Goal: Task Accomplishment & Management: Contribute content

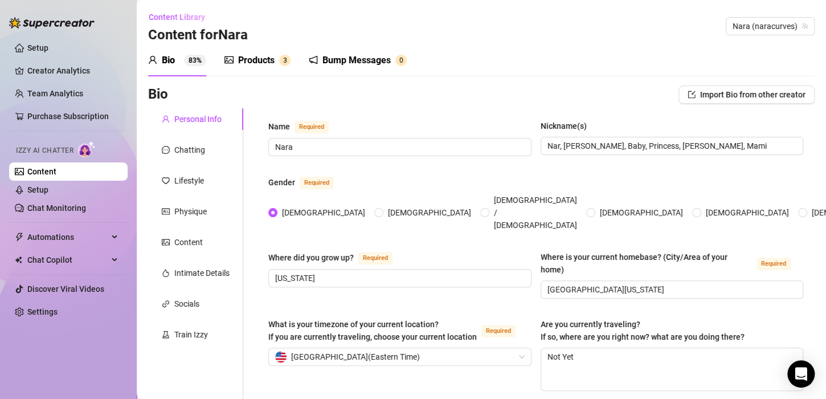
click at [267, 55] on div "Products" at bounding box center [256, 61] width 36 height 14
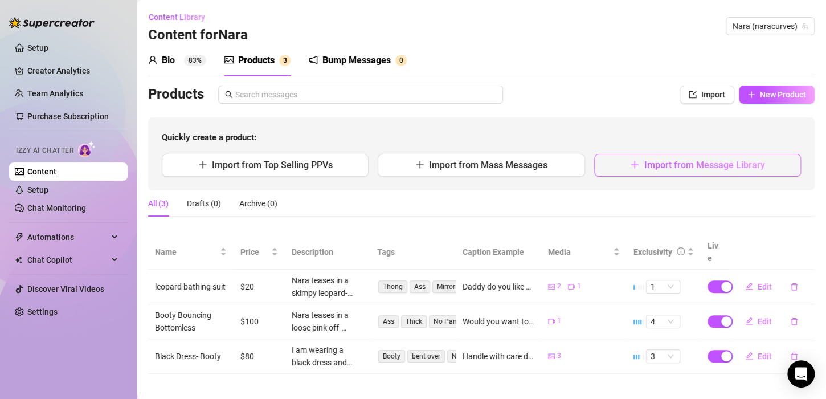
click at [683, 173] on button "Import from Message Library" at bounding box center [697, 165] width 207 height 23
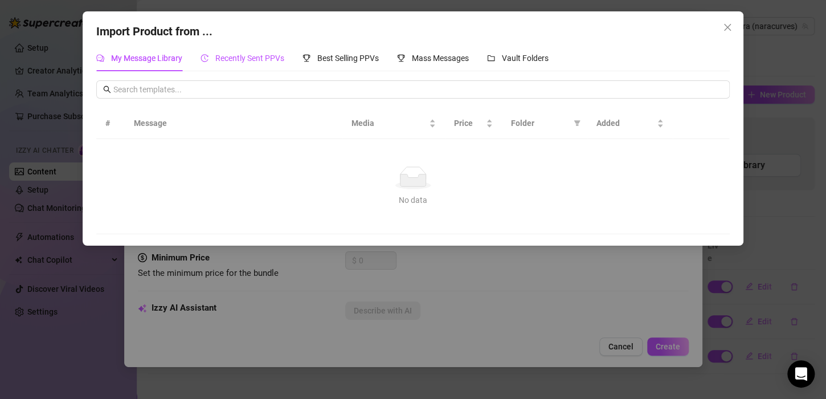
click at [276, 59] on span "Recently Sent PPVs" at bounding box center [249, 58] width 69 height 9
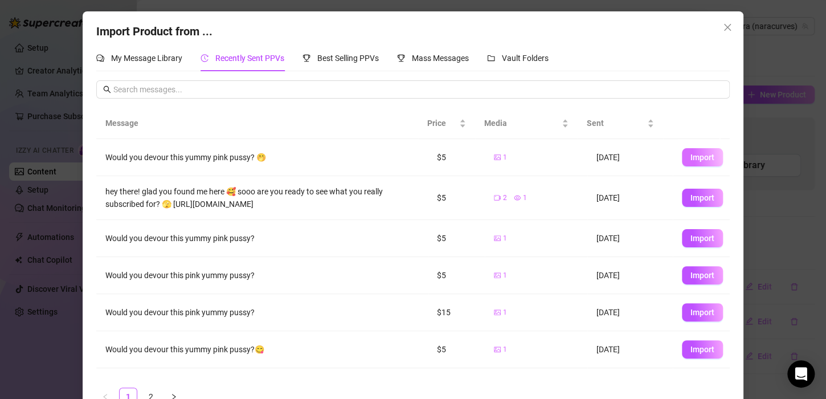
click at [691, 156] on span "Import" at bounding box center [703, 157] width 24 height 9
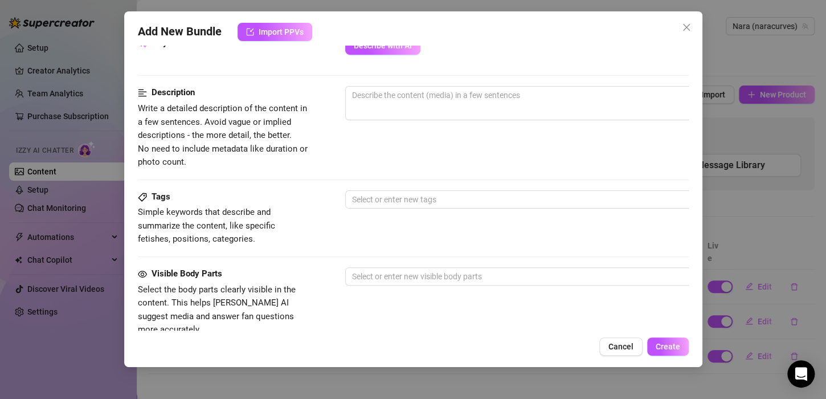
scroll to position [324, 0]
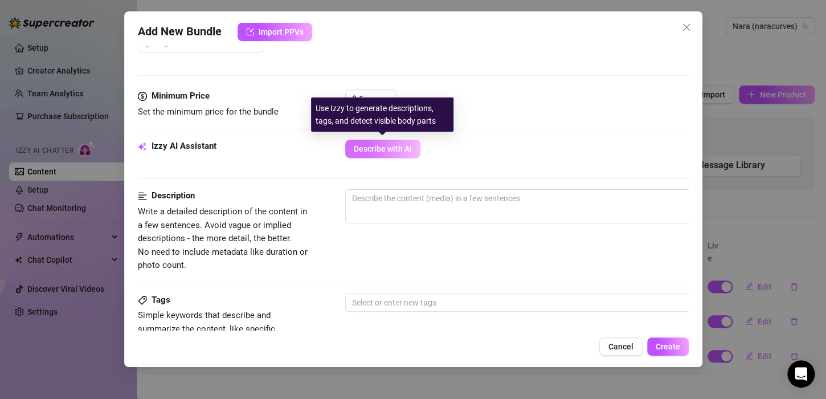
click at [400, 141] on button "Describe with AI" at bounding box center [382, 149] width 75 height 18
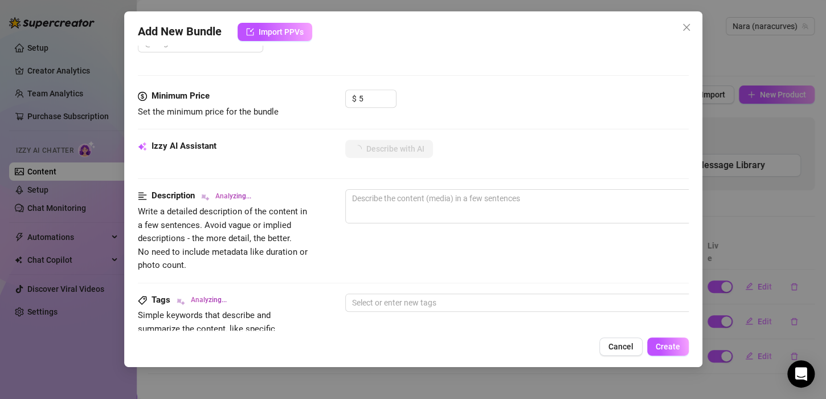
type textarea "Nara"
type textarea "[PERSON_NAME] wears"
type textarea "[PERSON_NAME] wears a"
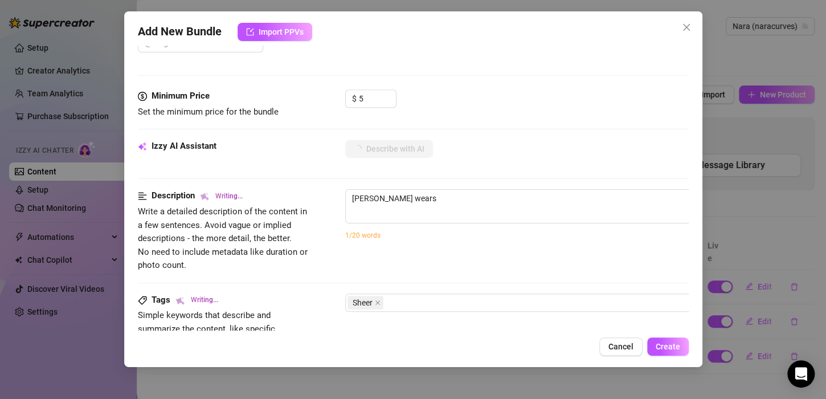
type textarea "[PERSON_NAME] wears a"
type textarea "[PERSON_NAME] wears a sheer"
type textarea "[PERSON_NAME] wears a sheer black"
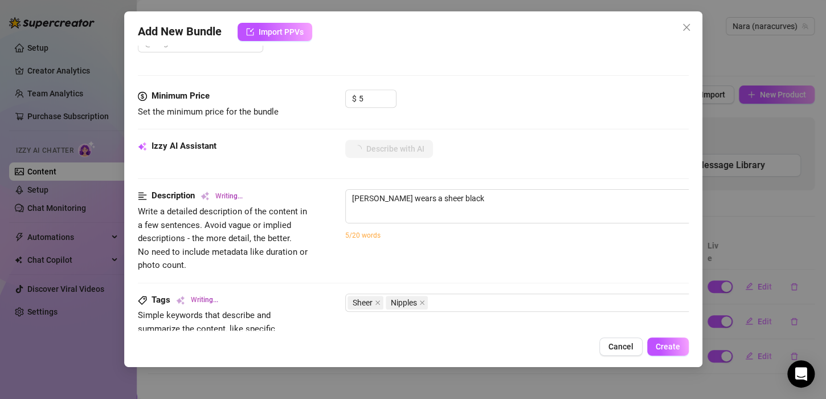
type textarea "[PERSON_NAME] wears a sheer black bodysuit"
type textarea "[PERSON_NAME] wears a sheer black bodysuit that"
type textarea "[PERSON_NAME] wears a sheer black bodysuit that clings"
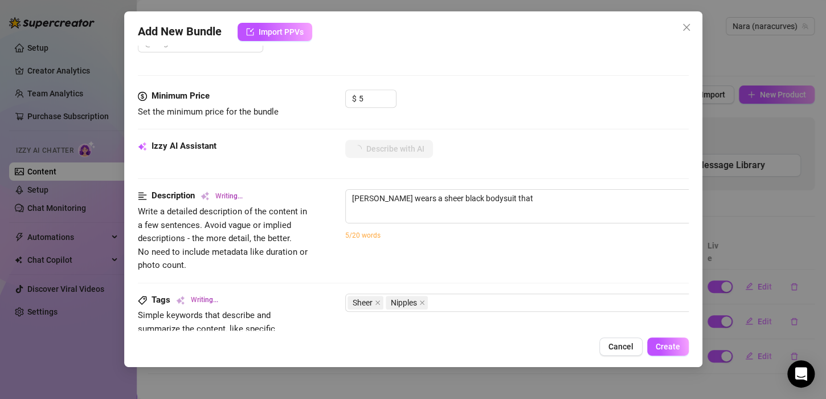
type textarea "[PERSON_NAME] wears a sheer black bodysuit that clings"
type textarea "[PERSON_NAME] wears a sheer black bodysuit that clings to"
type textarea "[PERSON_NAME] wears a sheer black bodysuit that clings to her"
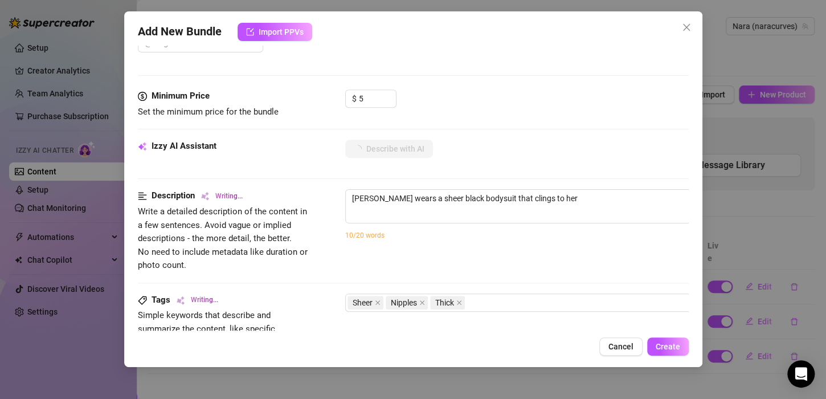
type textarea "[PERSON_NAME] wears a sheer black bodysuit that clings to her curves,"
type textarea "[PERSON_NAME] wears a sheer black bodysuit that clings to her curves, with"
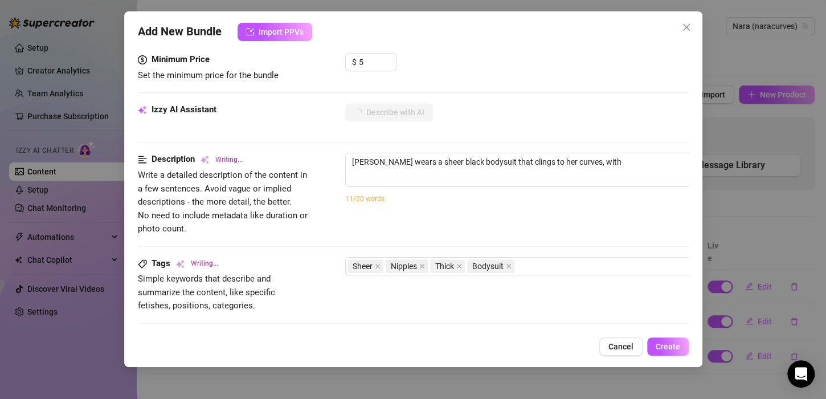
type textarea "[PERSON_NAME] wears a sheer black bodysuit that clings to her curves, with her"
type textarea "[PERSON_NAME] wears a sheer black bodysuit that clings to her curves, with her …"
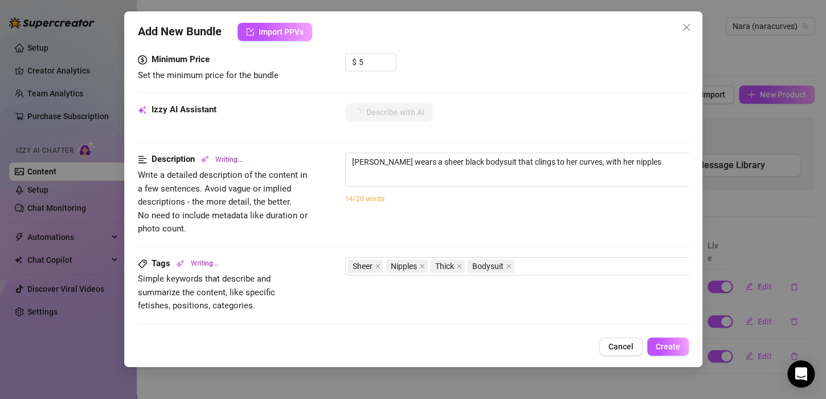
type textarea "[PERSON_NAME] wears a sheer black bodysuit that clings to her curves, with her …"
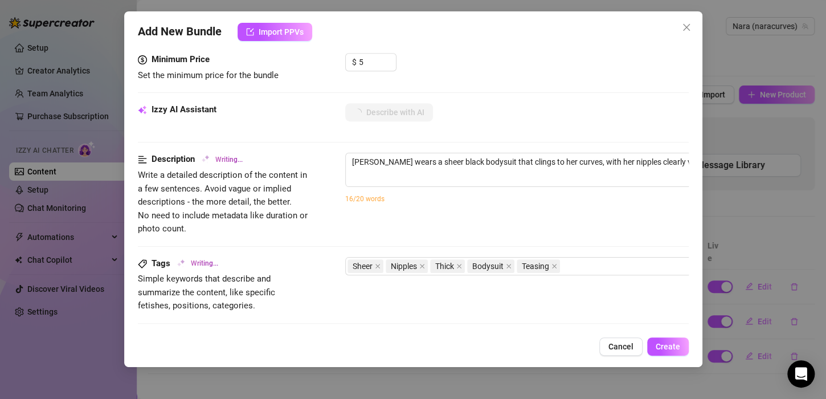
type textarea "[PERSON_NAME] wears a sheer black bodysuit that clings to her curves, with her …"
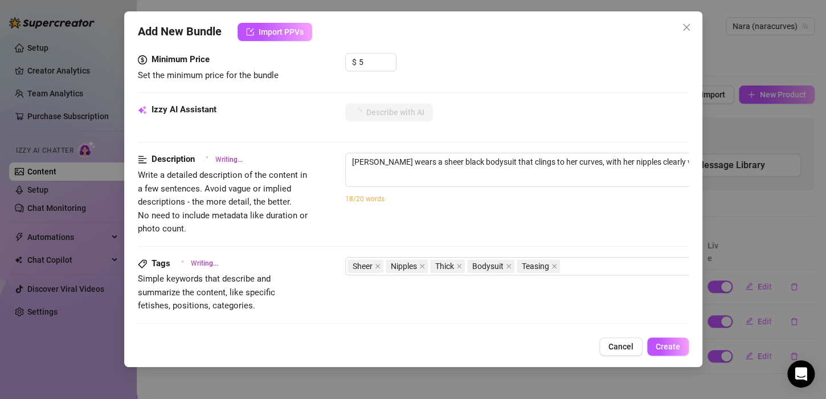
type textarea "[PERSON_NAME] wears a sheer black bodysuit that clings to her curves, with her …"
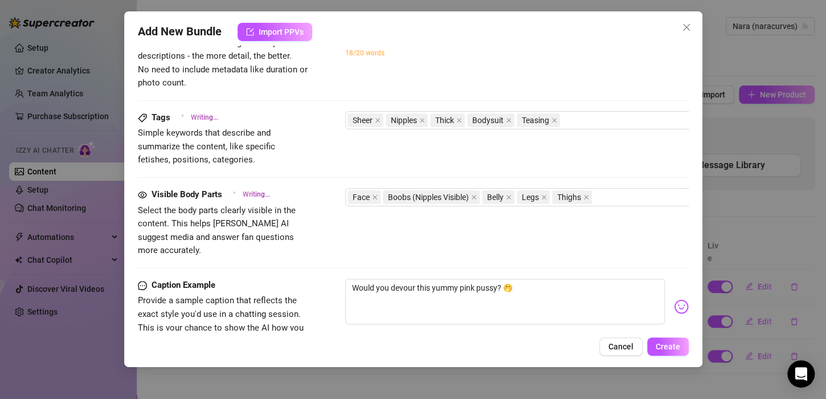
type textarea "[PERSON_NAME] wears a sheer black bodysuit that clings to her curves, with her …"
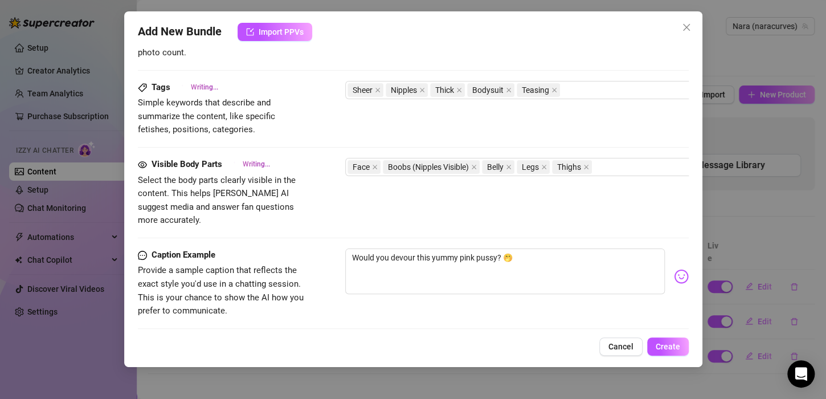
type textarea "[PERSON_NAME] wears a sheer black bodysuit that clings to her curves, with her …"
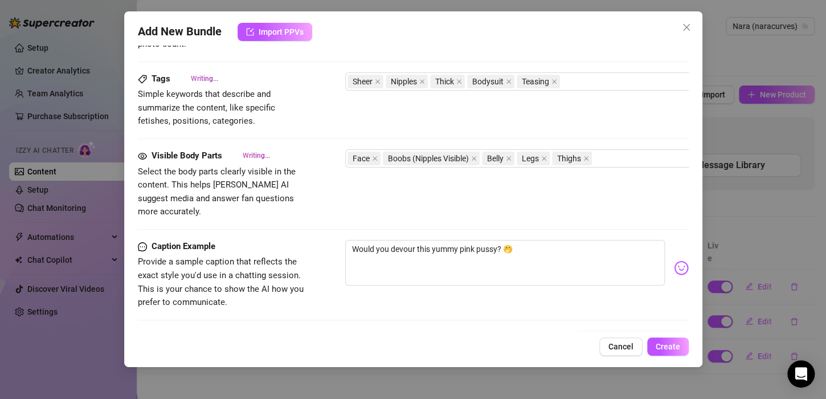
type textarea "[PERSON_NAME] wears a sheer black bodysuit that clings to her curves, with her …"
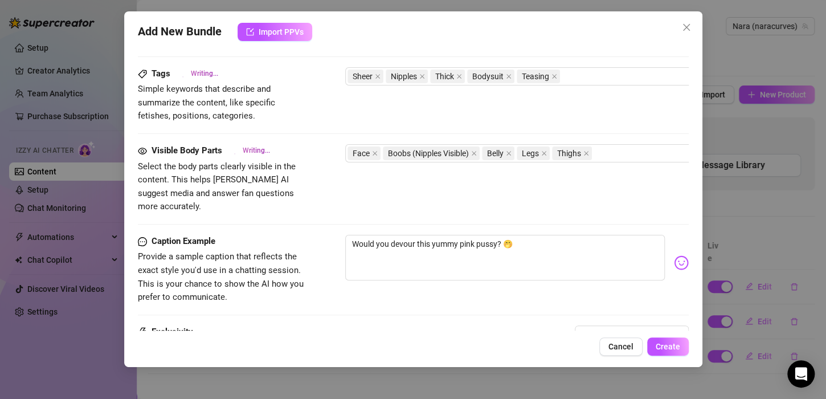
type textarea "[PERSON_NAME] wears a sheer black bodysuit that clings to her curves, with her …"
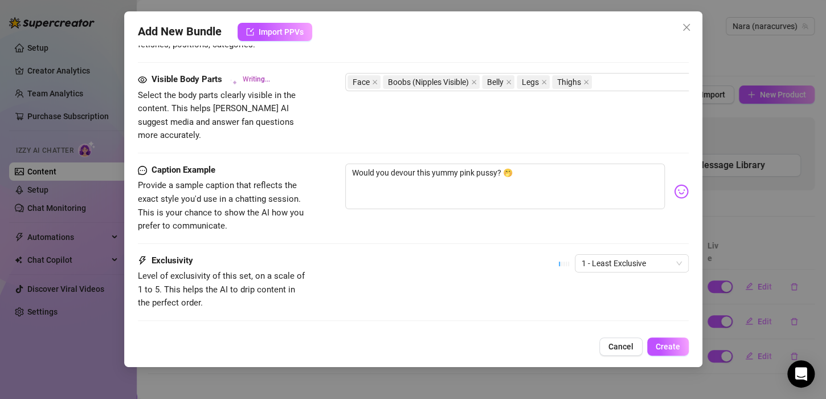
type textarea "[PERSON_NAME] wears a sheer black bodysuit that clings to her curves, with her …"
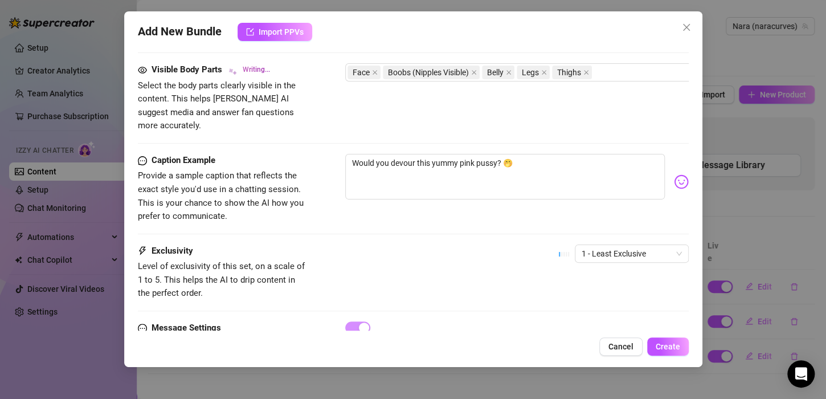
type textarea "[PERSON_NAME] wears a sheer black bodysuit that clings to her curves, with her …"
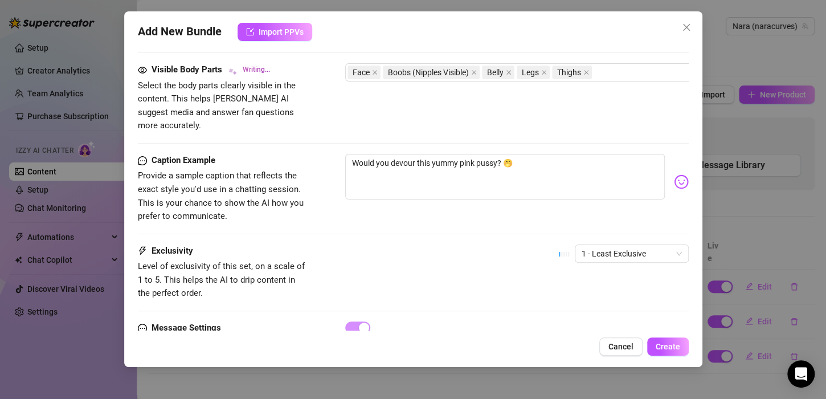
type textarea "[PERSON_NAME] wears a sheer black bodysuit that clings to her curves, with her …"
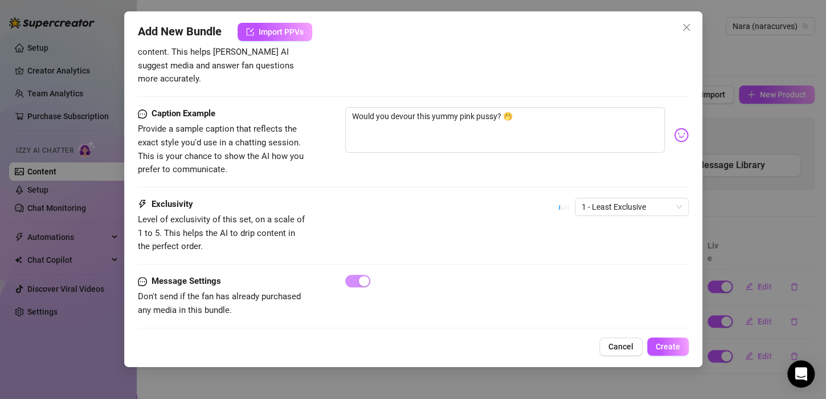
type textarea "[PERSON_NAME] wears a sheer black bodysuit that clings to her curves, with her …"
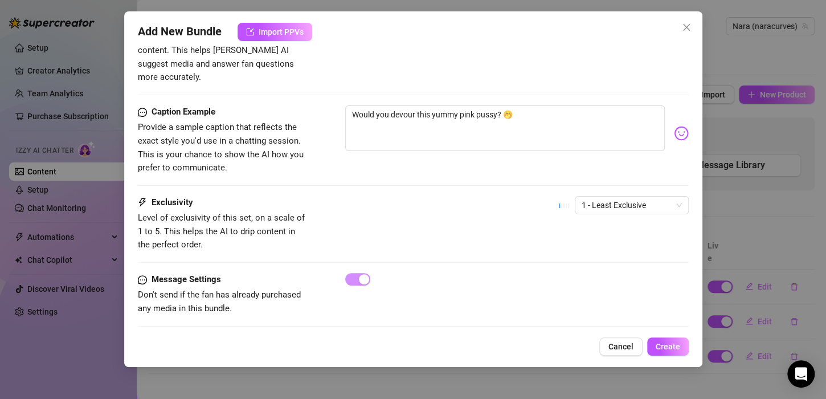
type textarea "[PERSON_NAME] wears a sheer black bodysuit that clings to her curves, with her …"
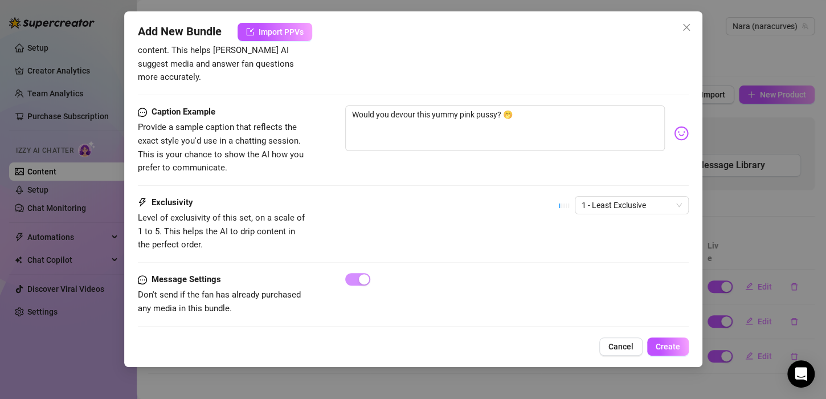
type textarea "[PERSON_NAME] wears a sheer black bodysuit that clings to her curves, with her …"
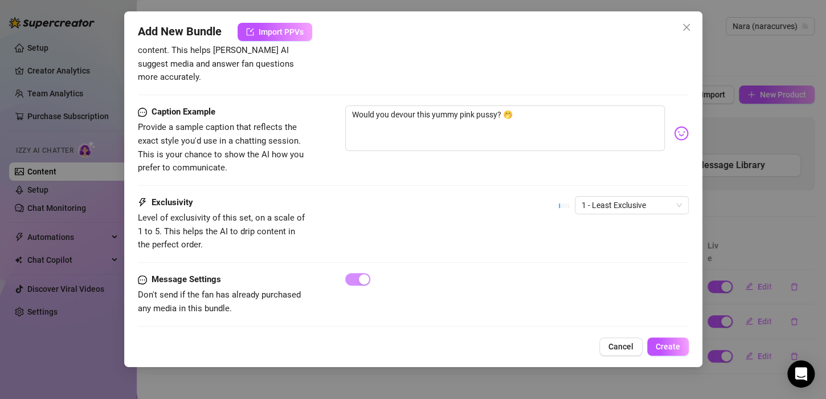
type textarea "[PERSON_NAME] wears a sheer black bodysuit that clings to her curves, with her …"
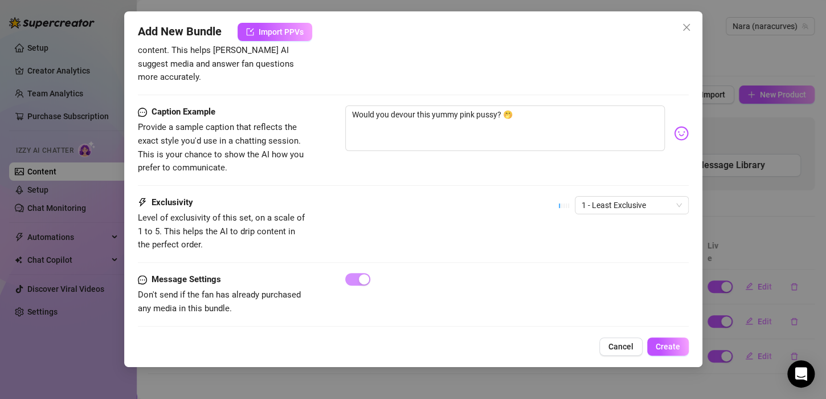
type textarea "[PERSON_NAME] wears a sheer black bodysuit that clings to her curves, with her …"
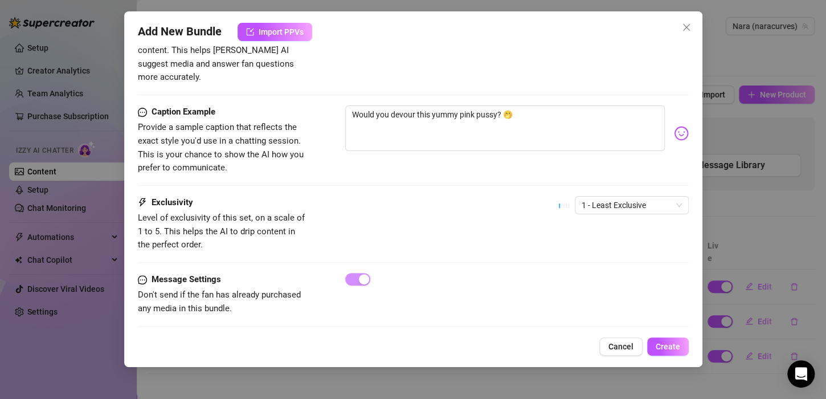
type textarea "[PERSON_NAME] wears a sheer black bodysuit that clings to her curves, with her …"
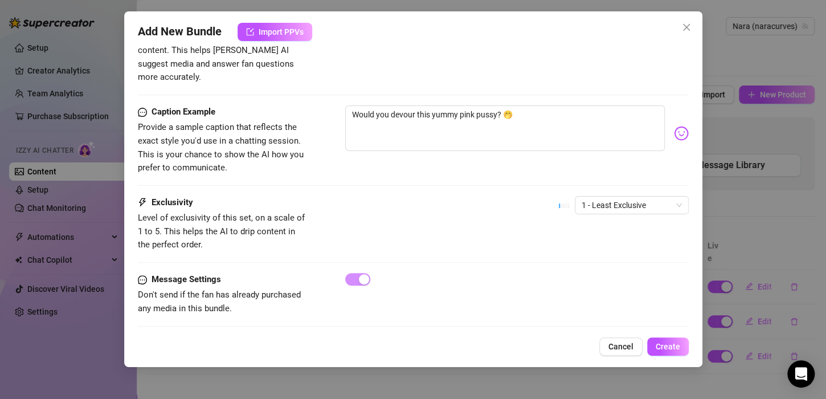
type textarea "[PERSON_NAME] wears a sheer black bodysuit that clings to her curves, with her …"
click at [668, 350] on span "Create" at bounding box center [668, 346] width 25 height 9
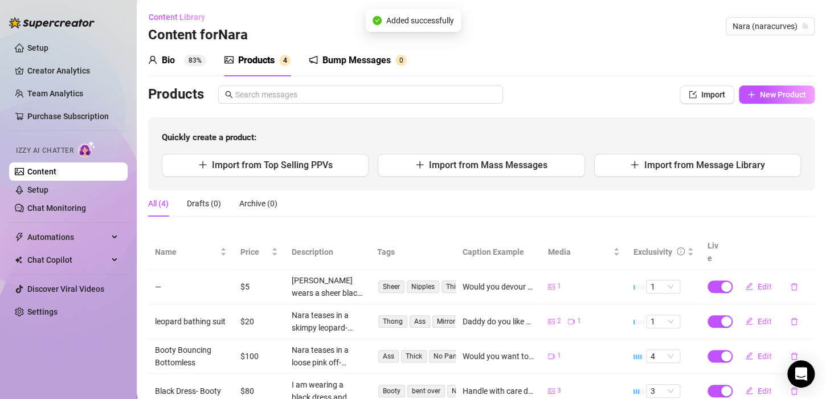
click at [729, 96] on div "Import New Product" at bounding box center [747, 94] width 135 height 18
click at [748, 97] on icon "plus" at bounding box center [752, 95] width 8 height 8
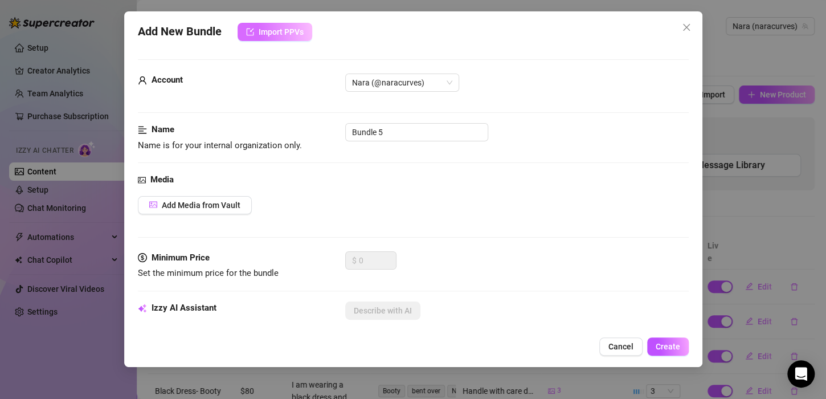
click at [285, 32] on span "Import PPVs" at bounding box center [281, 31] width 45 height 9
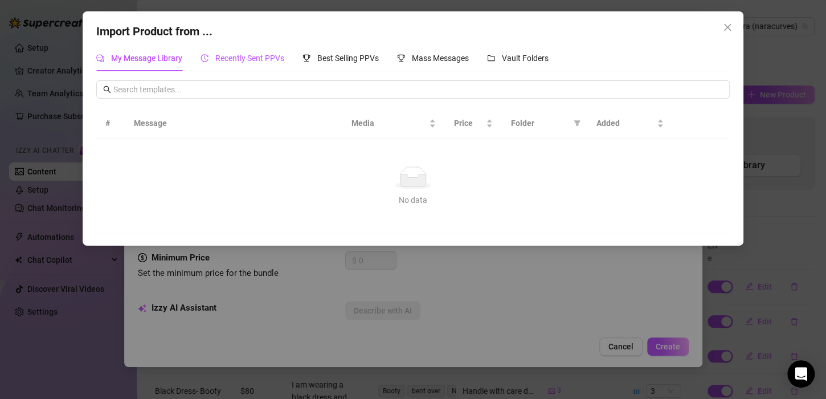
click at [249, 52] on div "Recently Sent PPVs" at bounding box center [243, 58] width 84 height 13
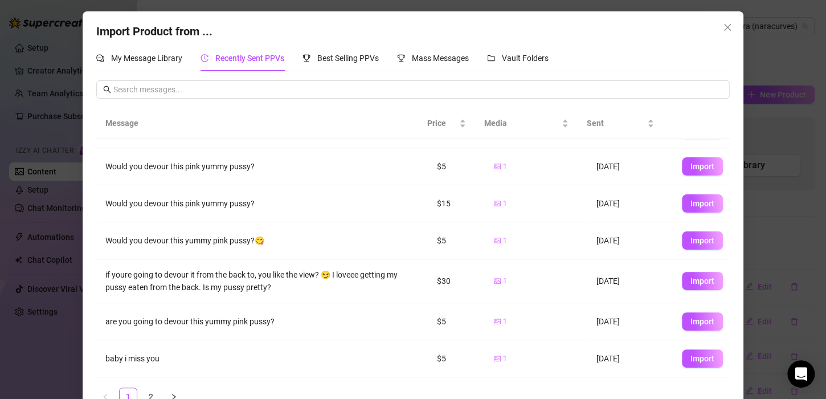
scroll to position [144, 0]
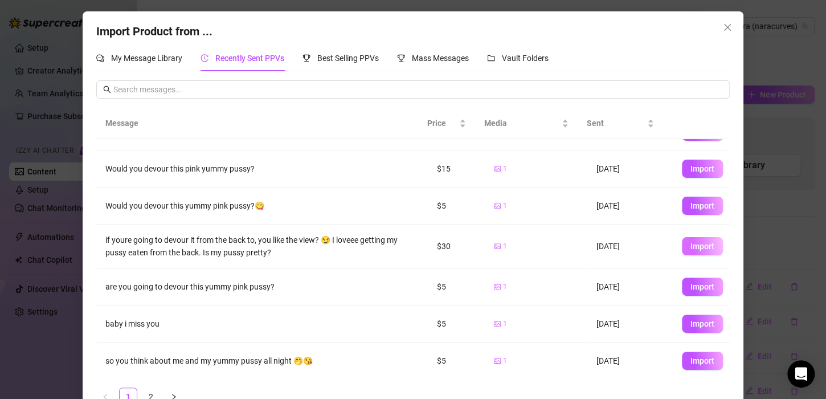
click at [697, 243] on span "Import" at bounding box center [703, 246] width 24 height 9
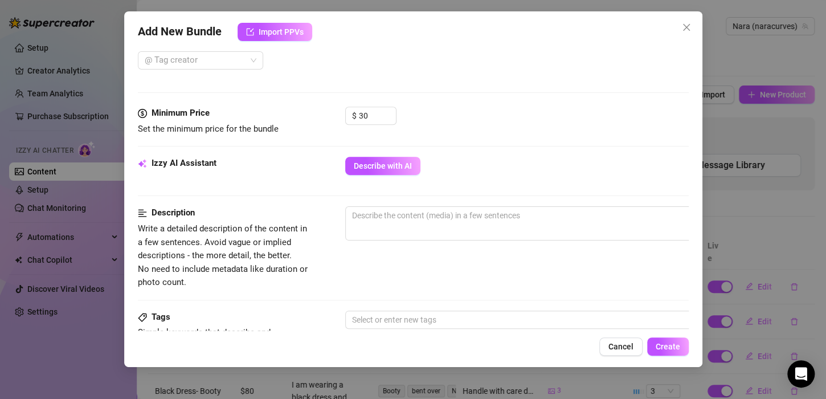
scroll to position [309, 0]
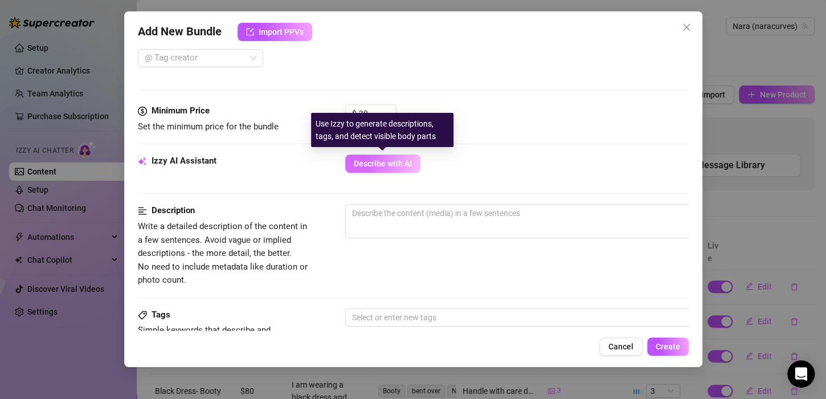
click at [394, 171] on button "Describe with AI" at bounding box center [382, 163] width 75 height 18
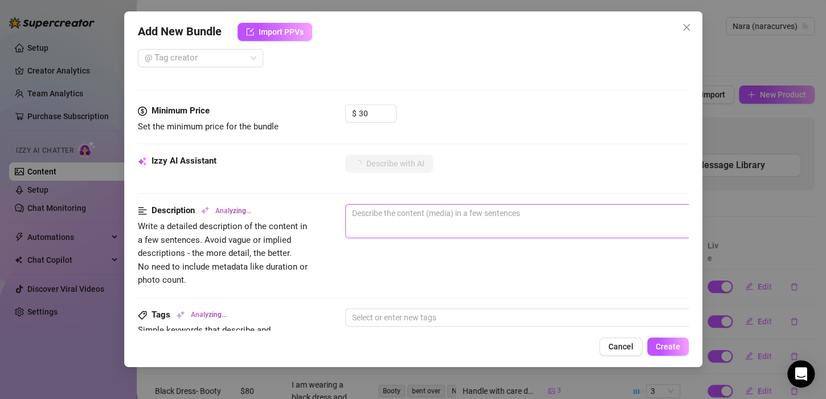
type textarea "Nara"
type textarea "Nara is"
type textarea "Nara is lying"
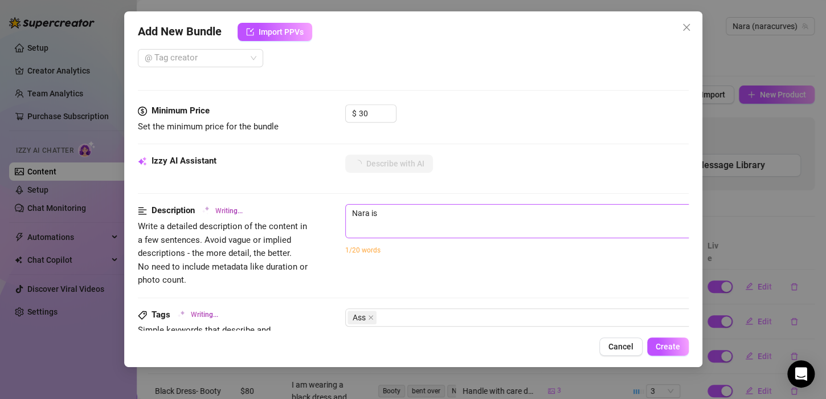
type textarea "Nara is lying"
type textarea "Nara is lying on"
type textarea "[PERSON_NAME] is lying on her"
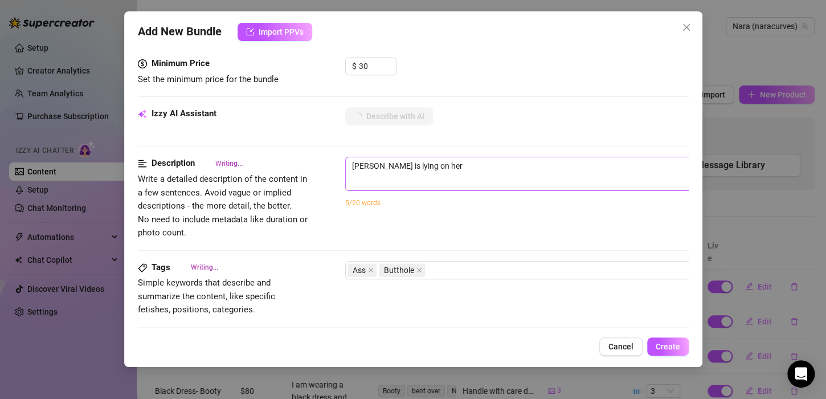
type textarea "[PERSON_NAME] is lying on her side"
type textarea "[PERSON_NAME] is lying on her side in"
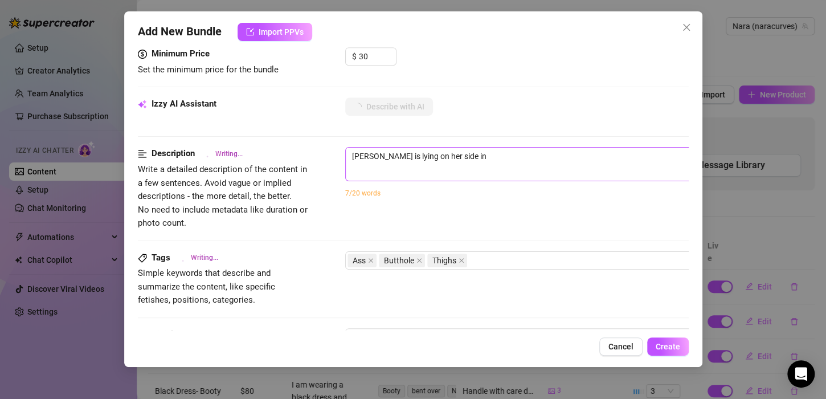
type textarea "[PERSON_NAME] is lying on her side in bed"
type textarea "[PERSON_NAME] is lying on her side in bed wearing"
type textarea "[PERSON_NAME] is lying on her side in bed wearing a"
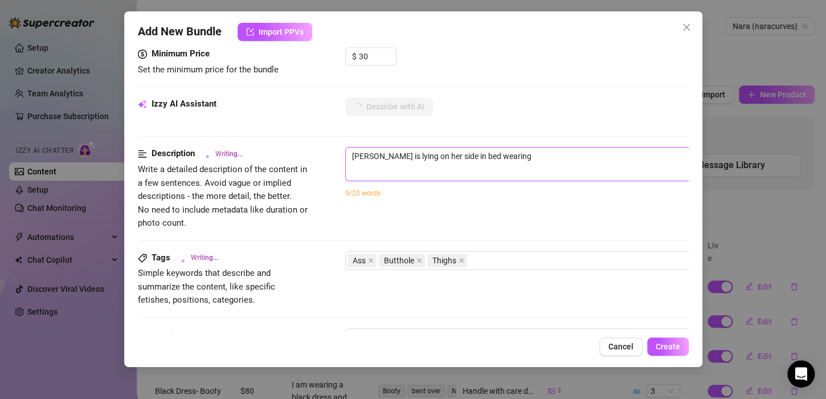
type textarea "[PERSON_NAME] is lying on her side in bed wearing a"
type textarea "[PERSON_NAME] is lying on her side in bed wearing a black"
type textarea "[PERSON_NAME] is lying on her side in bed wearing a black long-sleeve"
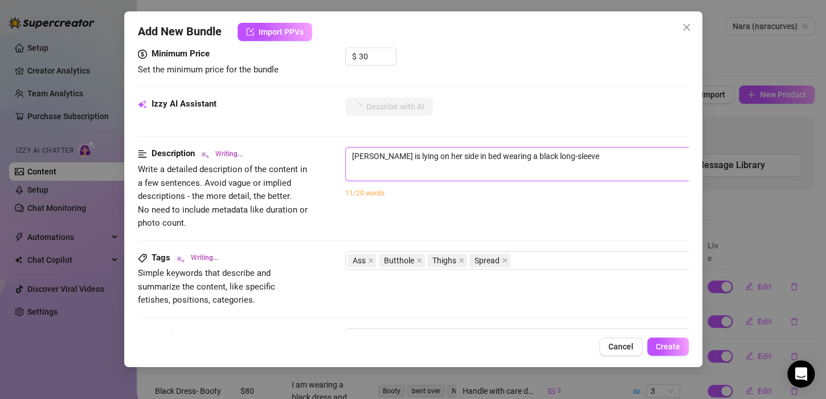
type textarea "[PERSON_NAME] is lying on her side in bed wearing a black long-sleeve top,"
type textarea "[PERSON_NAME] is lying on her side in bed wearing a black long-sleeve top, pull…"
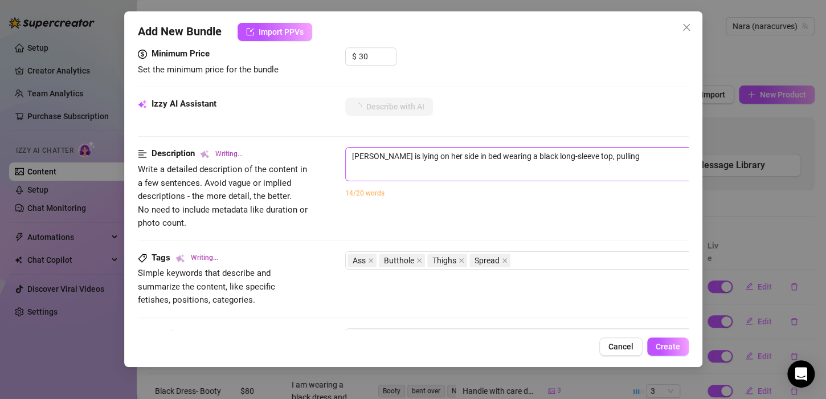
type textarea "[PERSON_NAME] is lying on her side in bed wearing a black long-sleeve top, pull…"
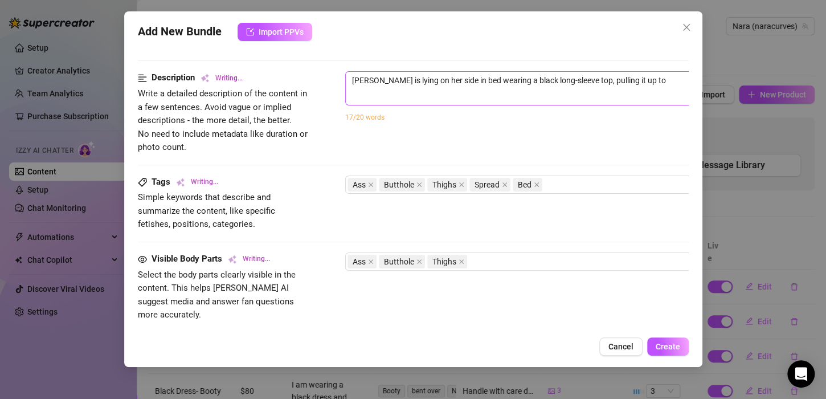
type textarea "[PERSON_NAME] is lying on her side in bed wearing a black long-sleeve top, pull…"
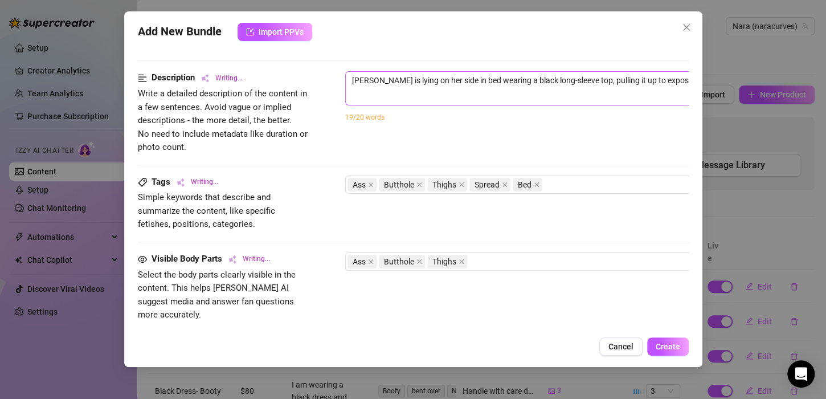
type textarea "[PERSON_NAME] is lying on her side in bed wearing a black long-sleeve top, pull…"
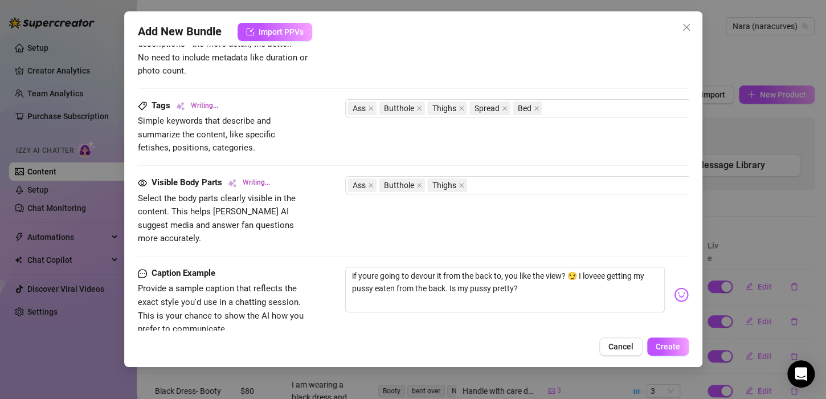
type textarea "[PERSON_NAME] is lying on her side in bed wearing a black long-sleeve top, pull…"
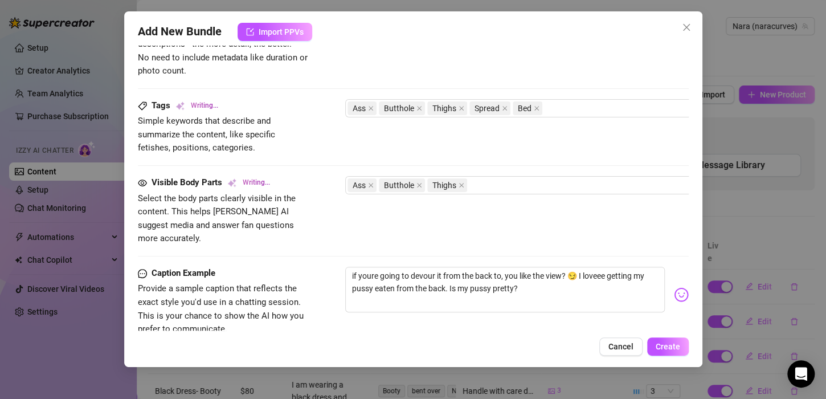
type textarea "[PERSON_NAME] is lying on her side in bed wearing a black long-sleeve top, pull…"
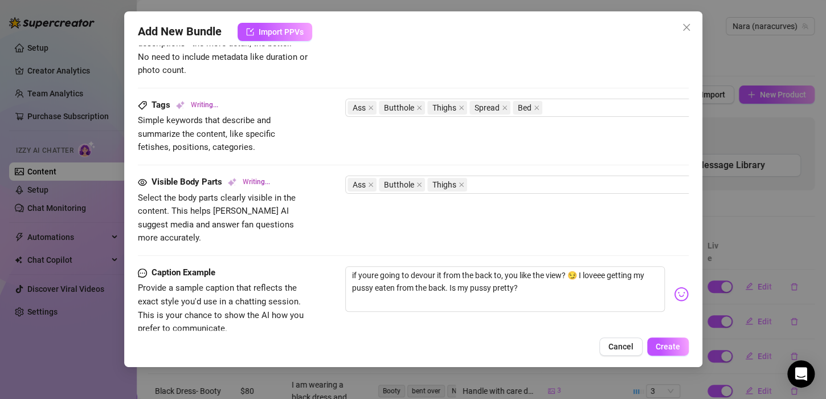
type textarea "[PERSON_NAME] is lying on her side in bed wearing a black long-sleeve top, pull…"
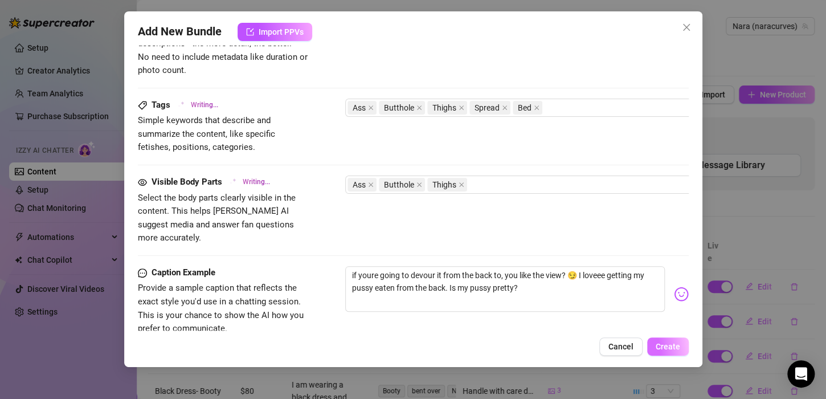
type textarea "[PERSON_NAME] is lying on her side in bed wearing a black long-sleeve top, pull…"
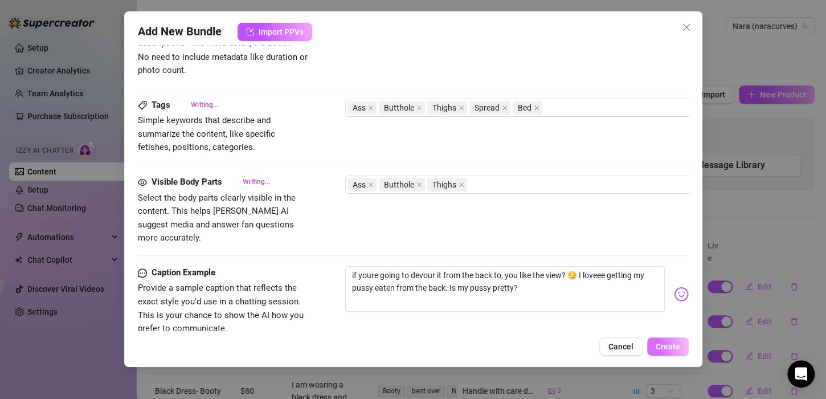
type textarea "[PERSON_NAME] is lying on her side in bed wearing a black long-sleeve top, pull…"
click at [660, 348] on span "Create" at bounding box center [668, 346] width 25 height 9
type textarea "[PERSON_NAME] is lying on her side in bed wearing a black long-sleeve top, pull…"
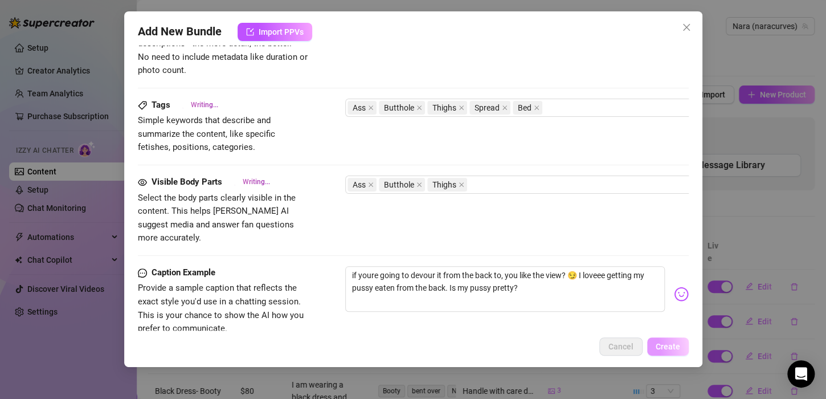
type textarea "[PERSON_NAME] is lying on her side in bed wearing a black long-sleeve top, pull…"
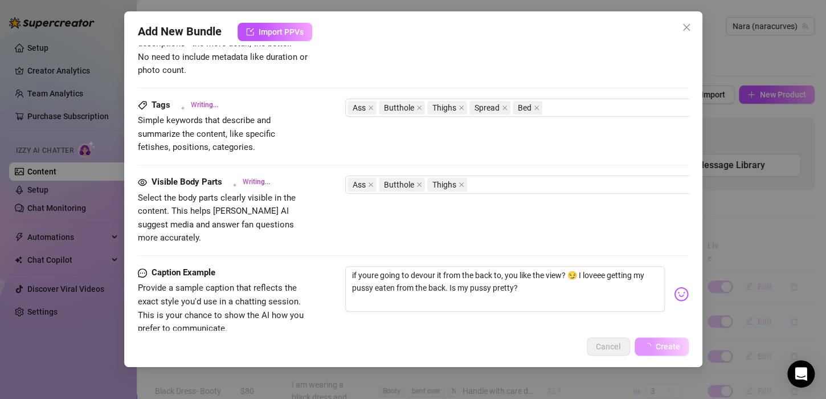
type textarea "[PERSON_NAME] is lying on her side in bed wearing a black long-sleeve top, pull…"
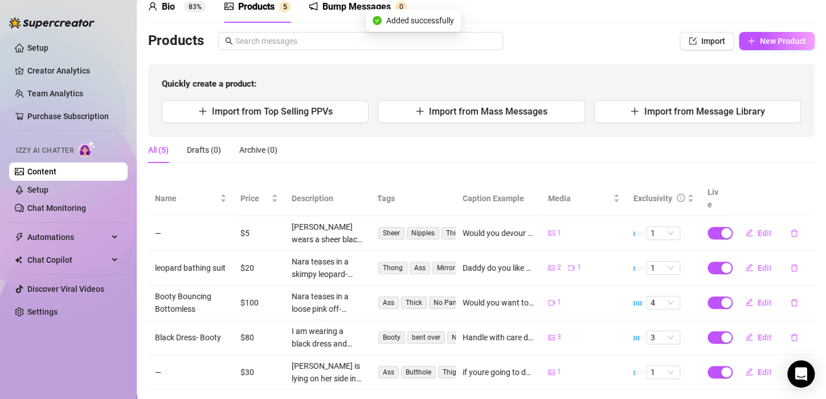
scroll to position [65, 0]
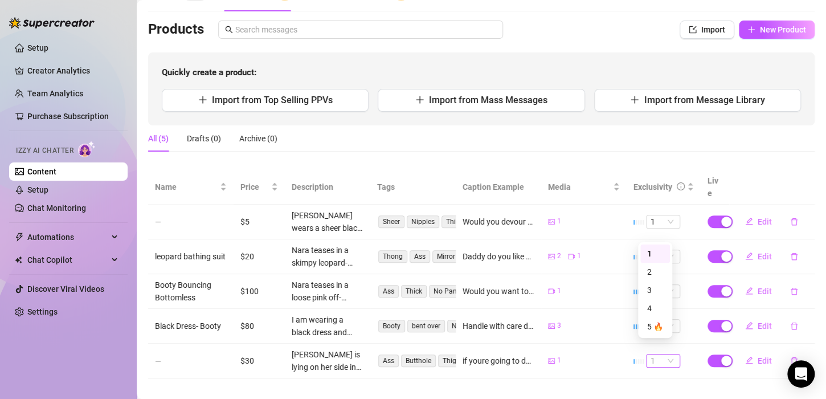
click at [659, 354] on div "1" at bounding box center [663, 361] width 34 height 14
click at [661, 274] on div "2" at bounding box center [655, 272] width 16 height 13
click at [655, 354] on span "1" at bounding box center [663, 360] width 25 height 13
click at [658, 289] on div "3" at bounding box center [655, 290] width 16 height 13
click at [662, 354] on span "1" at bounding box center [663, 360] width 25 height 13
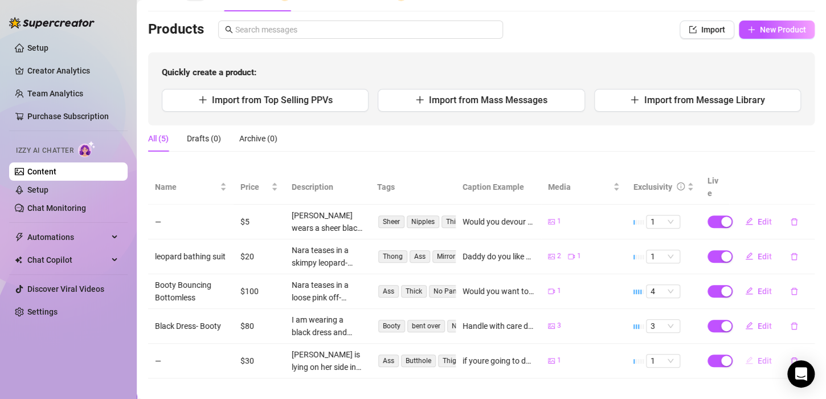
click at [749, 352] on button "Edit" at bounding box center [758, 361] width 45 height 18
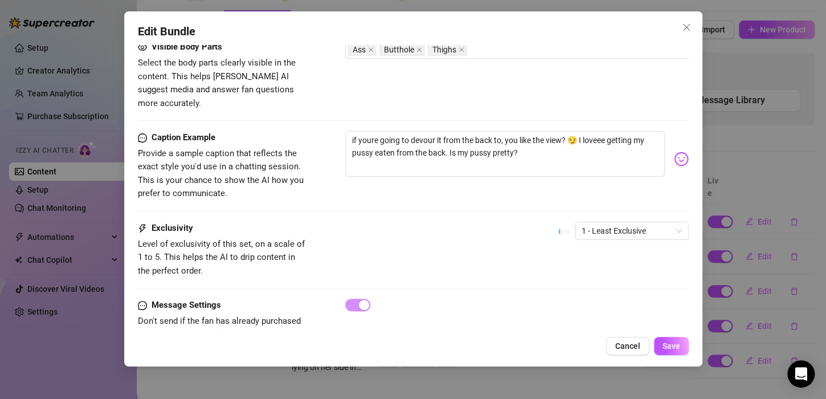
scroll to position [680, 0]
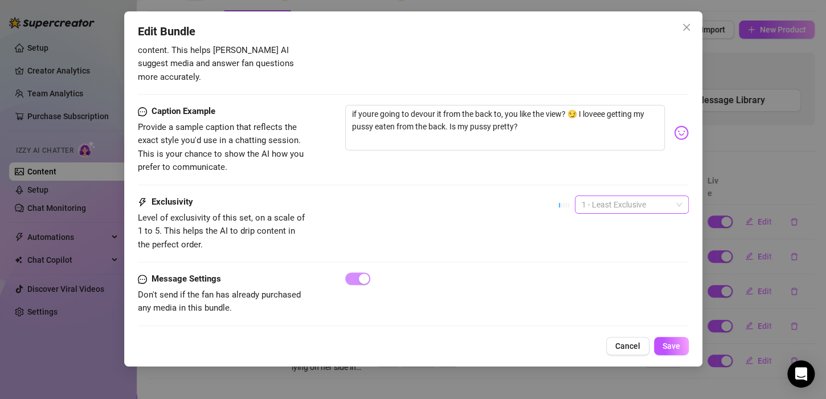
click at [601, 196] on span "1 - Least Exclusive" at bounding box center [632, 204] width 100 height 17
click at [611, 247] on div "3" at bounding box center [622, 248] width 96 height 13
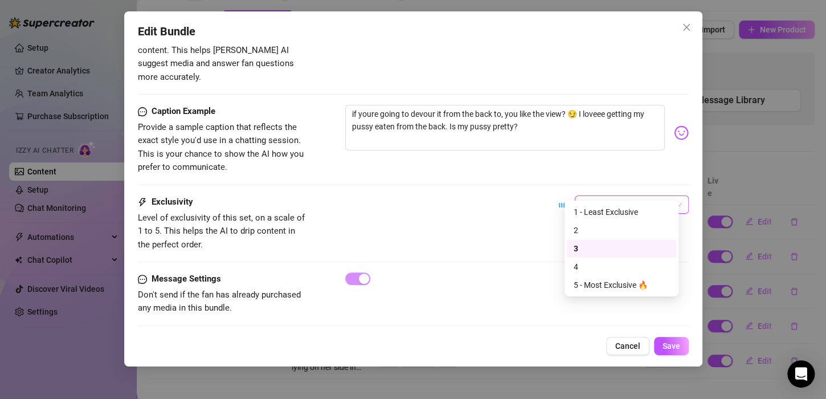
click at [623, 197] on span "3" at bounding box center [632, 204] width 100 height 17
click at [615, 236] on div "2" at bounding box center [622, 230] width 96 height 13
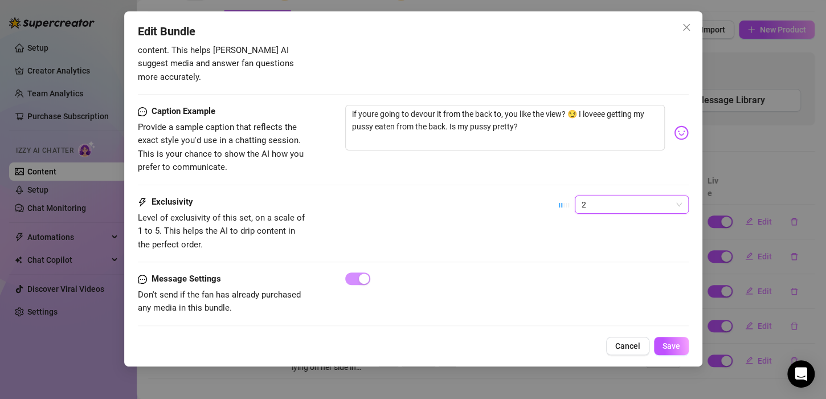
click at [621, 196] on span "2" at bounding box center [632, 204] width 100 height 17
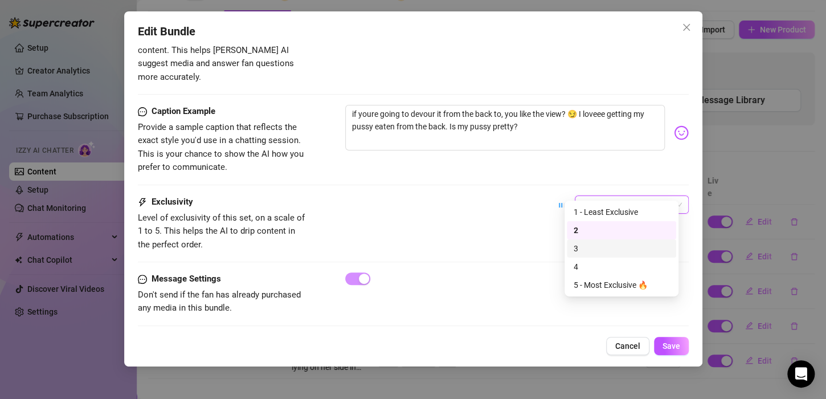
click at [611, 248] on div "3" at bounding box center [622, 248] width 96 height 13
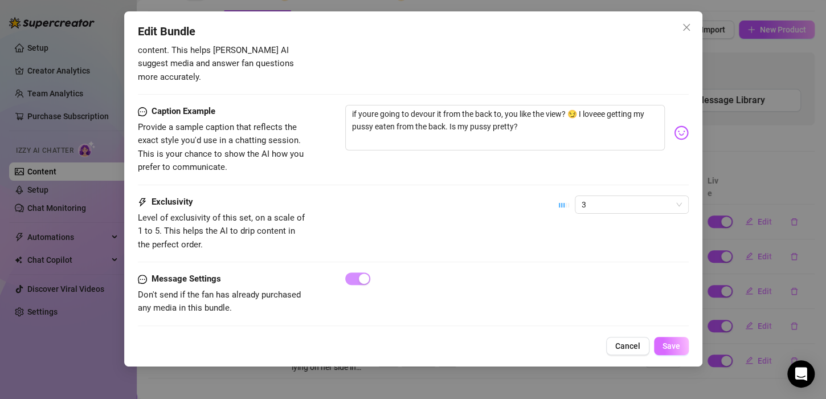
click at [670, 341] on span "Save" at bounding box center [672, 345] width 18 height 9
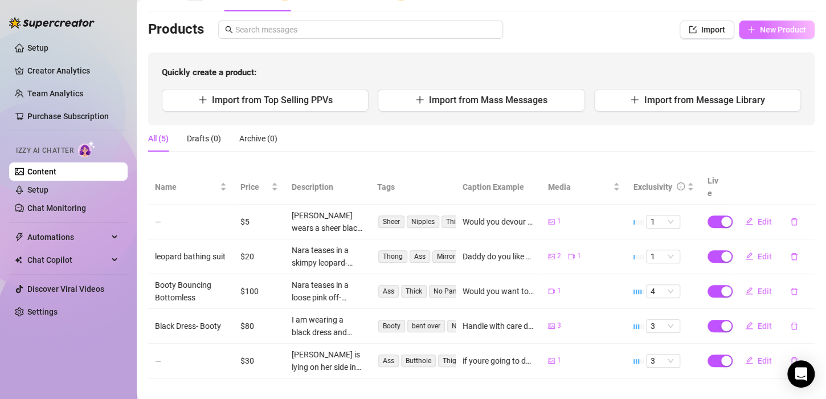
click at [760, 28] on span "New Product" at bounding box center [783, 29] width 46 height 9
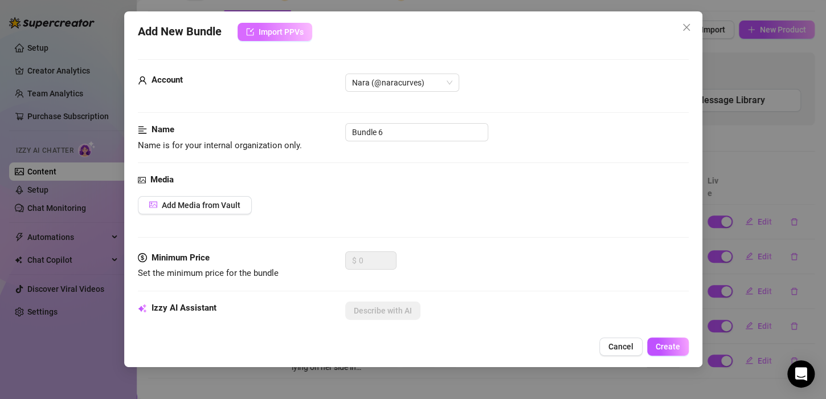
click at [302, 31] on span "Import PPVs" at bounding box center [281, 31] width 45 height 9
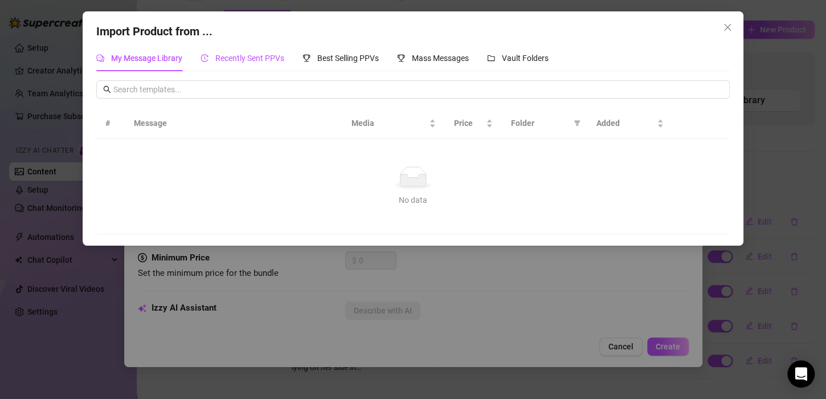
click at [260, 59] on span "Recently Sent PPVs" at bounding box center [249, 58] width 69 height 9
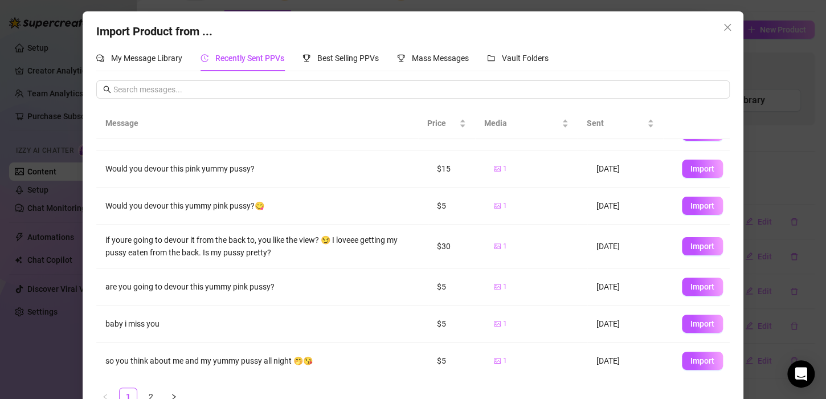
scroll to position [27, 0]
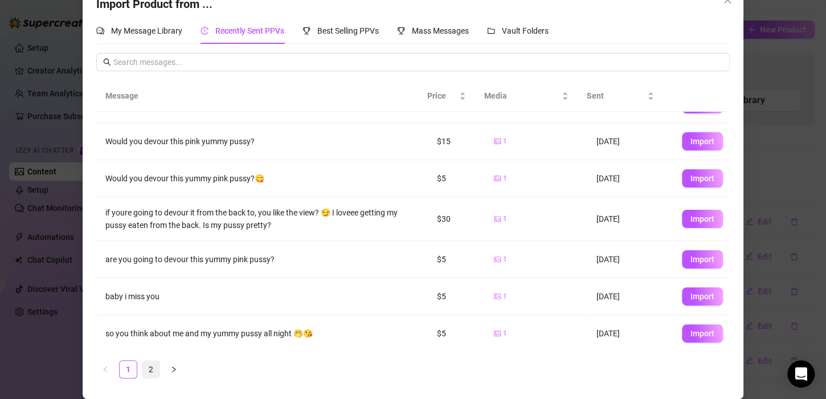
click at [149, 370] on link "2" at bounding box center [150, 369] width 17 height 17
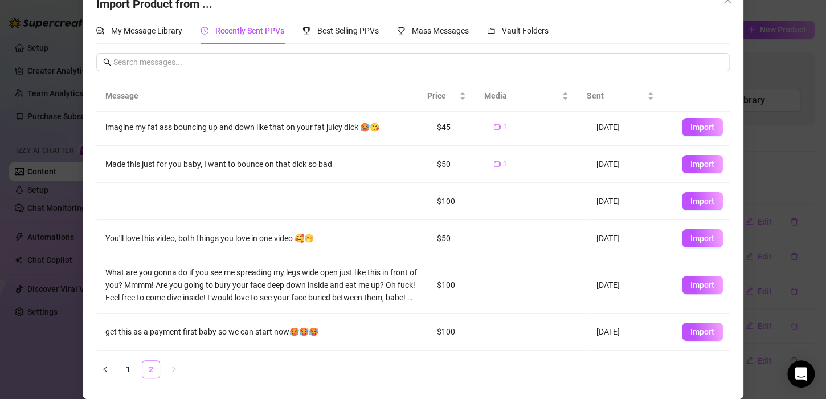
scroll to position [0, 0]
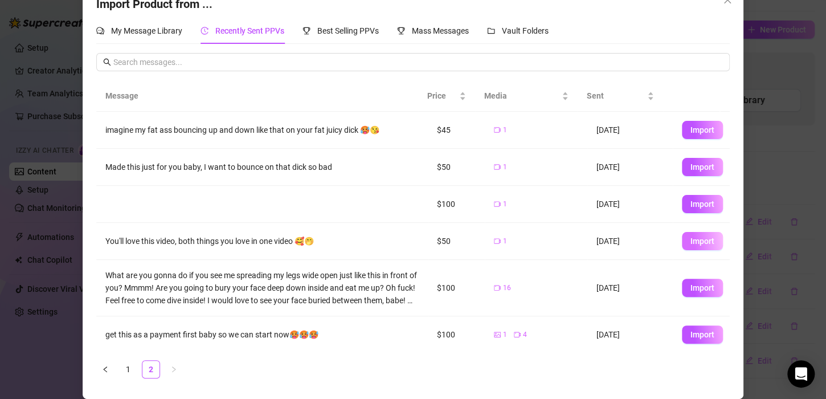
click at [692, 240] on span "Import" at bounding box center [703, 241] width 24 height 9
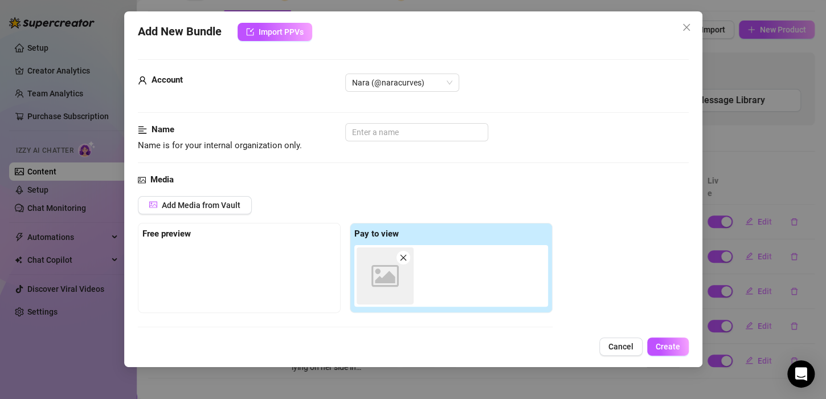
type textarea "You'll love this video, both things you love in one video 🥰🤭"
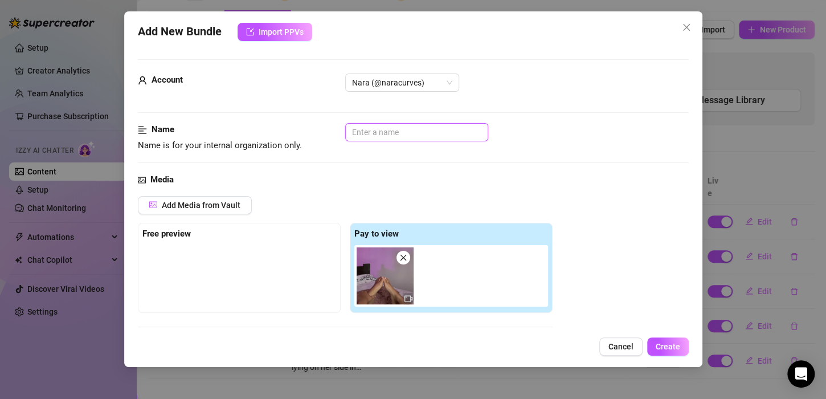
click at [471, 124] on input "text" at bounding box center [416, 132] width 143 height 18
type input "Feet pic- u"
click at [686, 27] on icon "close" at bounding box center [686, 27] width 7 height 7
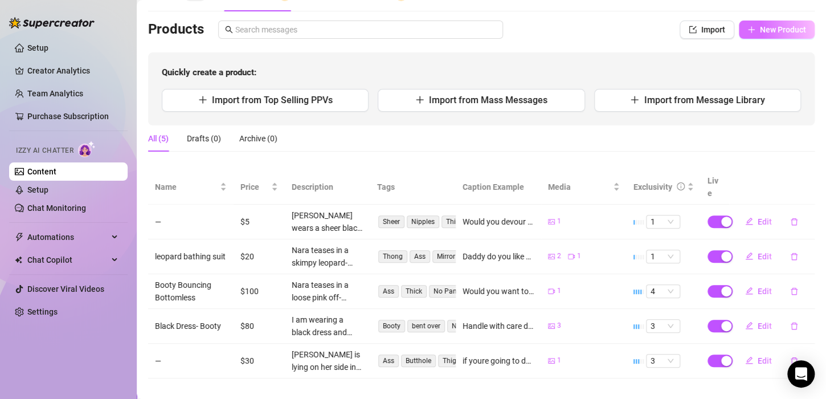
click at [761, 31] on span "New Product" at bounding box center [783, 29] width 46 height 9
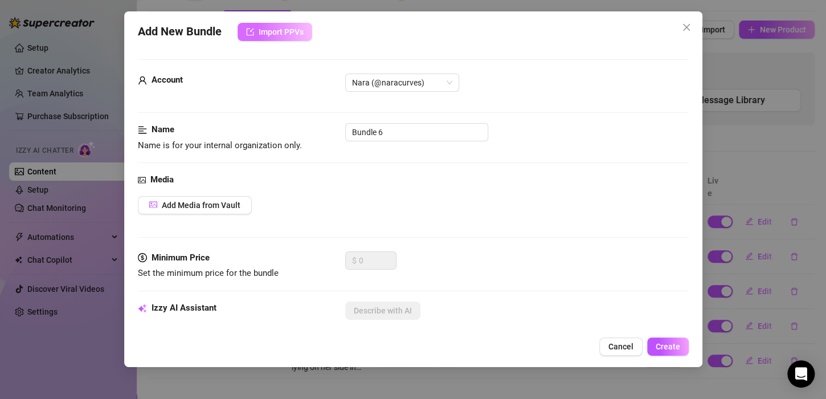
click at [244, 26] on button "Import PPVs" at bounding box center [275, 32] width 75 height 18
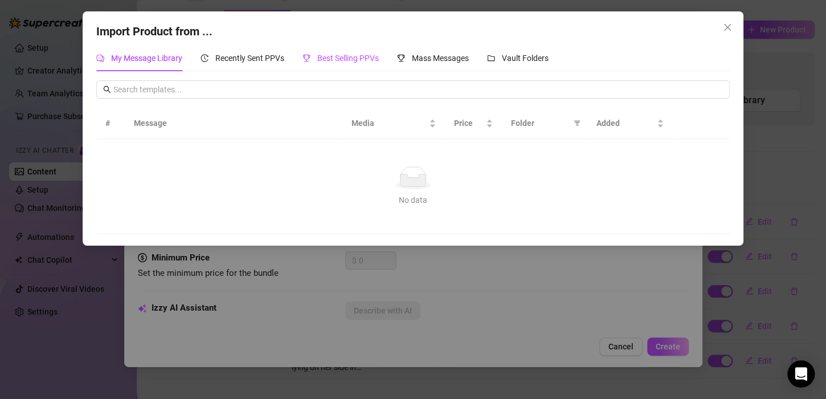
click at [343, 56] on span "Best Selling PPVs" at bounding box center [348, 58] width 62 height 9
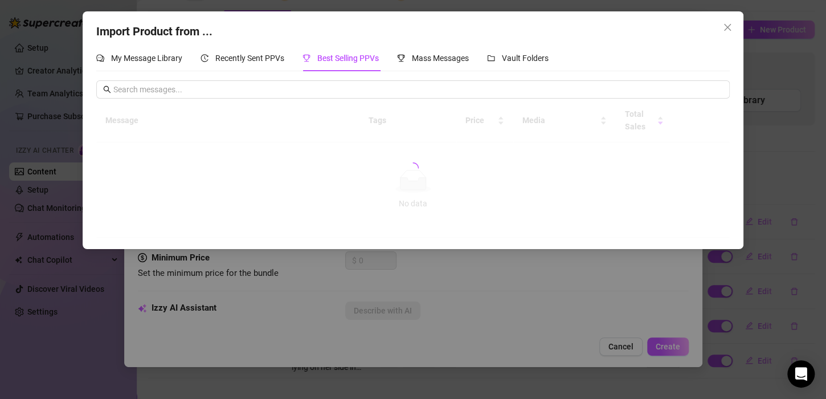
click at [531, 74] on div "My Message Library Recently Sent PPVs Best Selling PPVs Mass Messages Vault Fol…" at bounding box center [413, 141] width 634 height 193
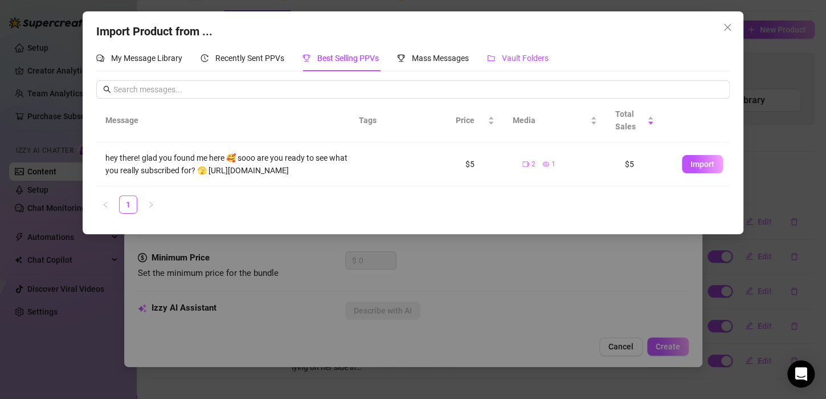
click at [524, 63] on span "Vault Folders" at bounding box center [525, 58] width 47 height 9
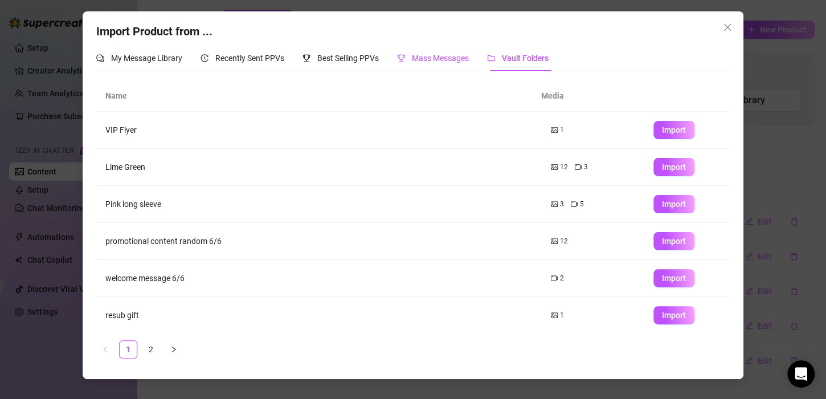
click at [439, 54] on span "Mass Messages" at bounding box center [440, 58] width 57 height 9
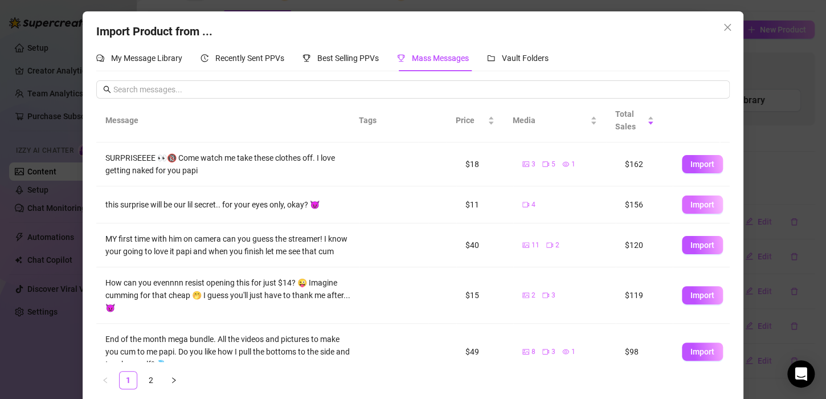
click at [691, 207] on span "Import" at bounding box center [703, 204] width 24 height 9
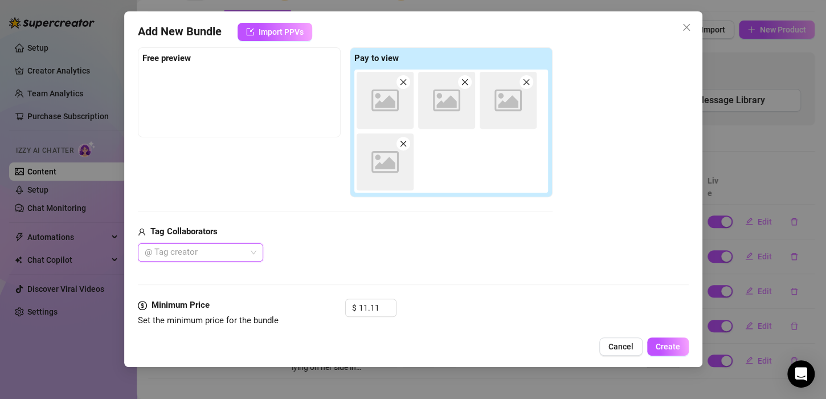
type textarea "this surprise will be our lil secret.. for your eyes only, okay? 😈"
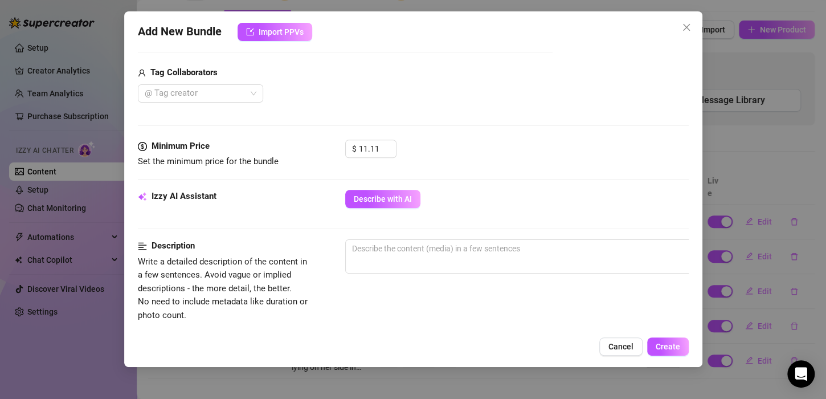
scroll to position [335, 0]
click at [377, 143] on input "11.11" at bounding box center [377, 148] width 37 height 17
click at [393, 206] on div "Izzy AI Assistant Describe with AI" at bounding box center [413, 203] width 551 height 28
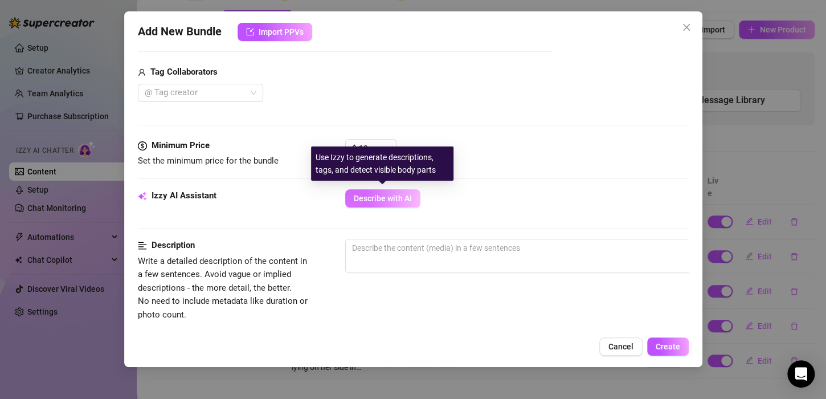
click at [391, 200] on span "Describe with AI" at bounding box center [383, 198] width 58 height 9
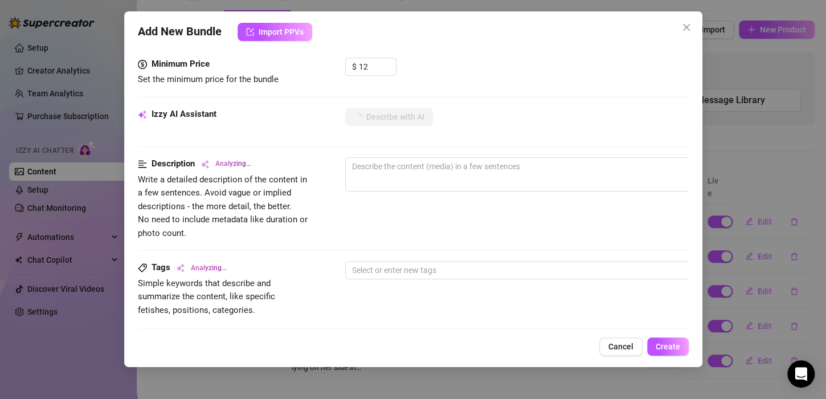
scroll to position [417, 0]
click at [380, 72] on input "12" at bounding box center [377, 66] width 37 height 17
type input "15"
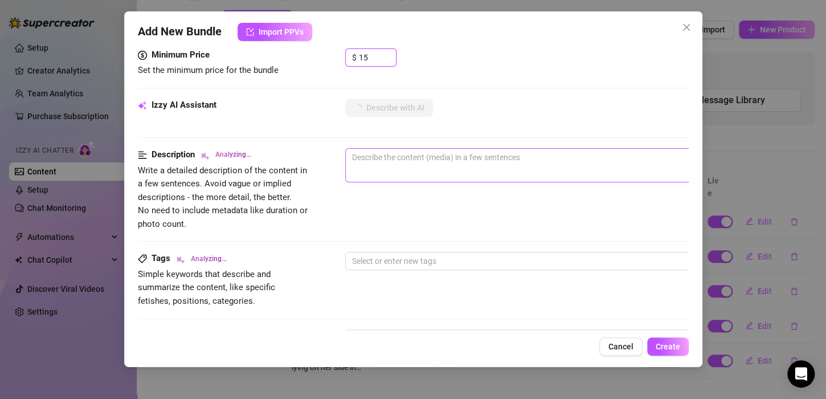
scroll to position [433, 0]
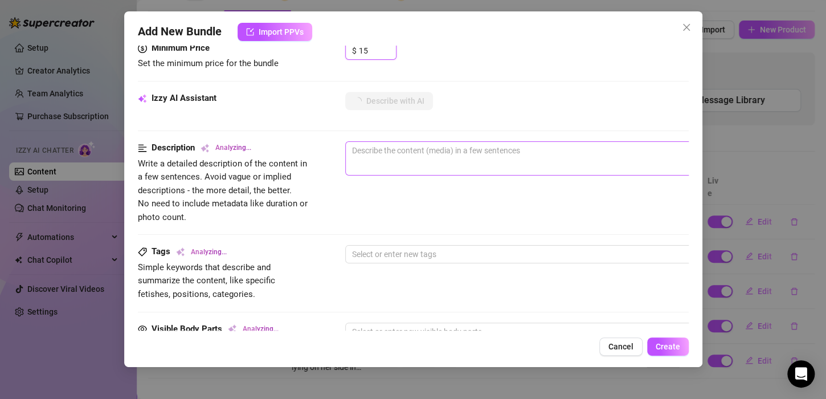
type textarea "Nara"
type textarea "Nara teases"
type textarea "Nara teases in"
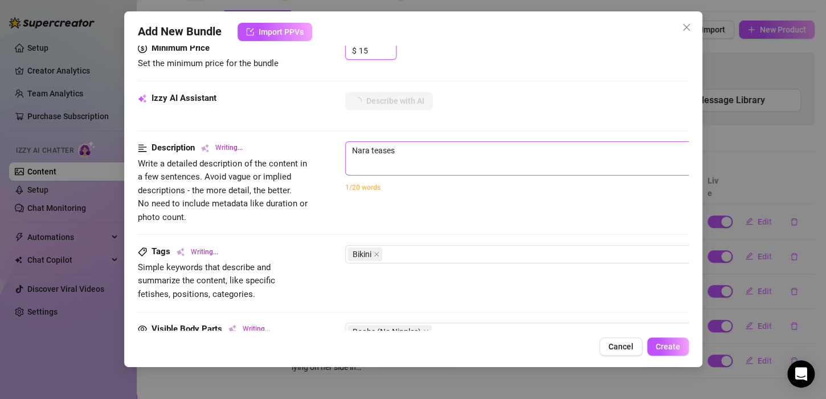
type textarea "Nara teases in"
type textarea "Nara teases in a"
type textarea "Nara teases in a tiny,"
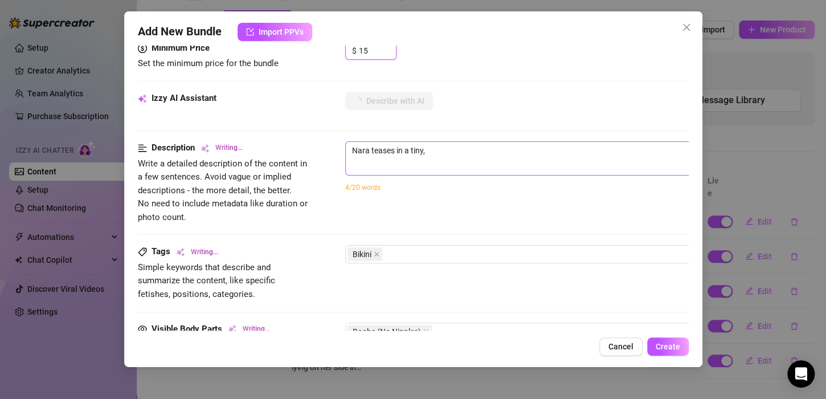
type textarea "Nara teases in a tiny, colorful"
type textarea "Nara teases in a tiny, colorful tie-dye"
type textarea "Nara teases in a tiny, colorful tie-dye bikini"
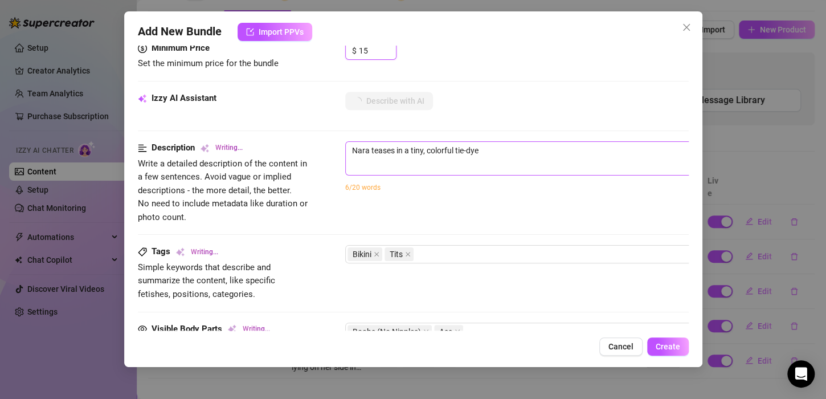
type textarea "Nara teases in a tiny, colorful tie-dye bikini"
type textarea "Nara teases in a tiny, colorful tie-dye bikini that"
type textarea "Nara teases in a tiny, colorful tie-dye bikini that barely"
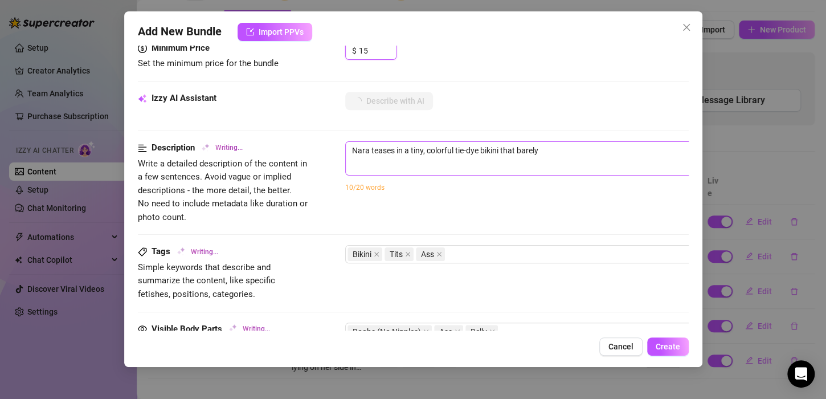
type textarea "Nara teases in a tiny, colorful tie-dye bikini that barely contains"
type textarea "Nara teases in a tiny, colorful tie-dye bikini that barely contains her"
type textarea "Nara teases in a tiny, colorful tie-dye bikini that barely contains her big,"
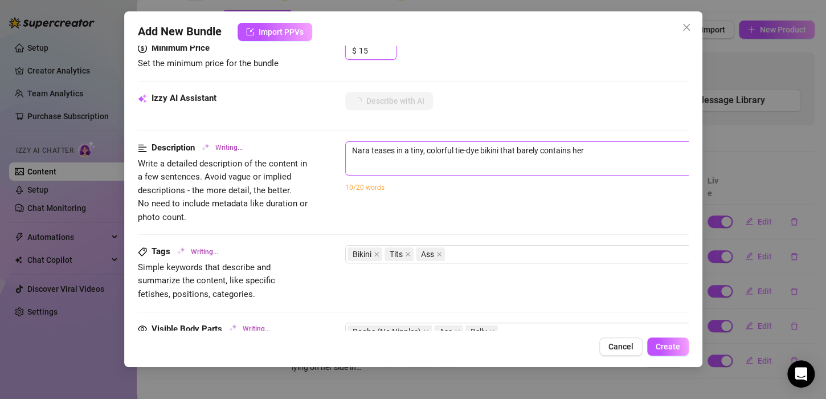
type textarea "Nara teases in a tiny, colorful tie-dye bikini that barely contains her big,"
type textarea "Nara teases in a tiny, colorful tie-dye bikini that barely contains her big, ro…"
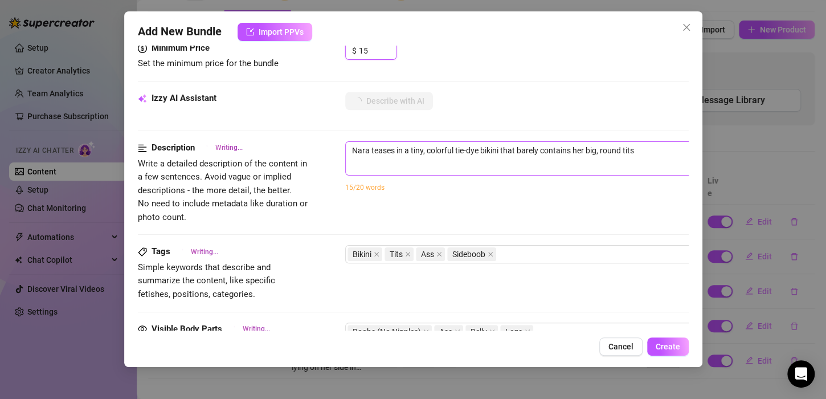
type textarea "Nara teases in a tiny, colorful tie-dye bikini that barely contains her big, ro…"
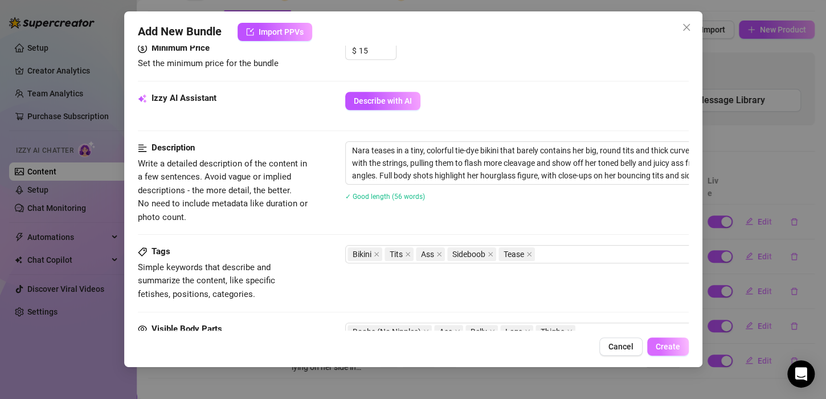
click at [669, 339] on button "Create" at bounding box center [668, 346] width 42 height 18
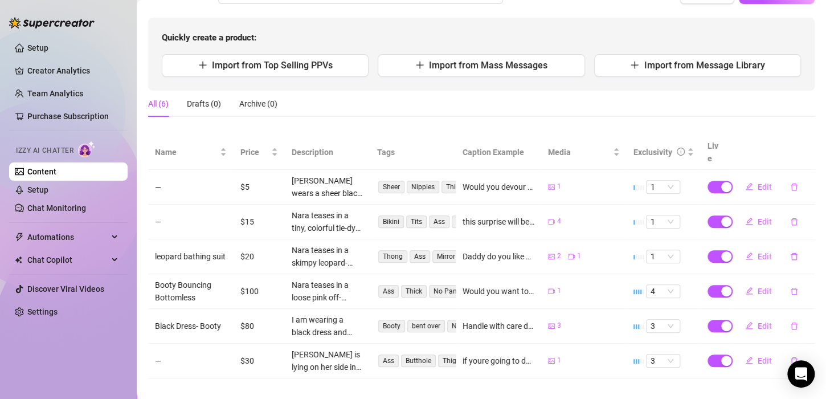
scroll to position [0, 0]
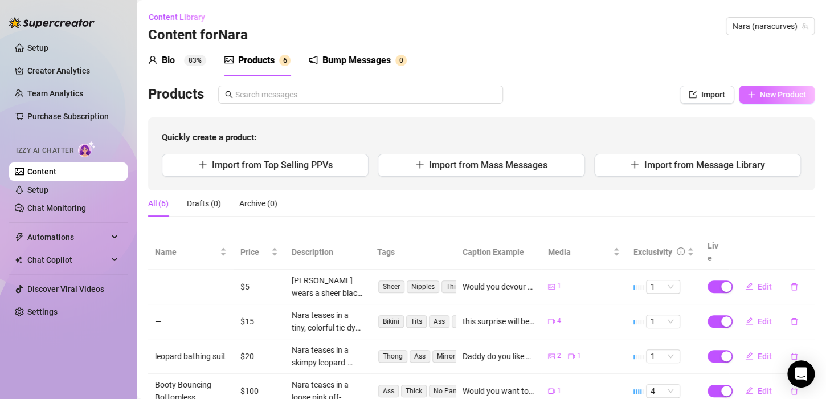
click at [768, 100] on button "New Product" at bounding box center [777, 94] width 76 height 18
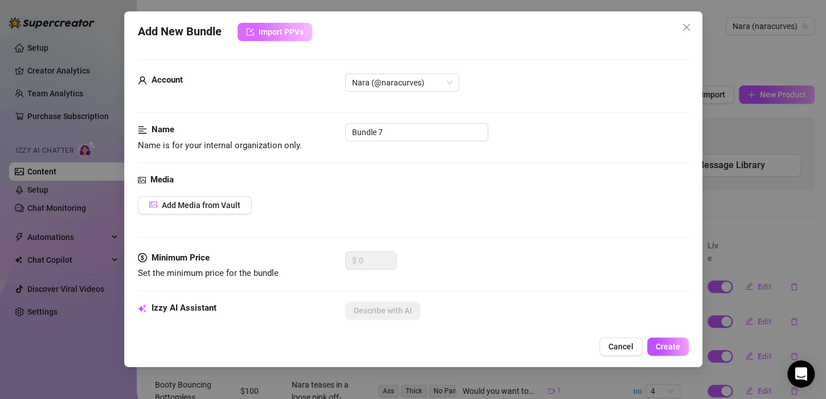
click at [297, 30] on span "Import PPVs" at bounding box center [281, 31] width 45 height 9
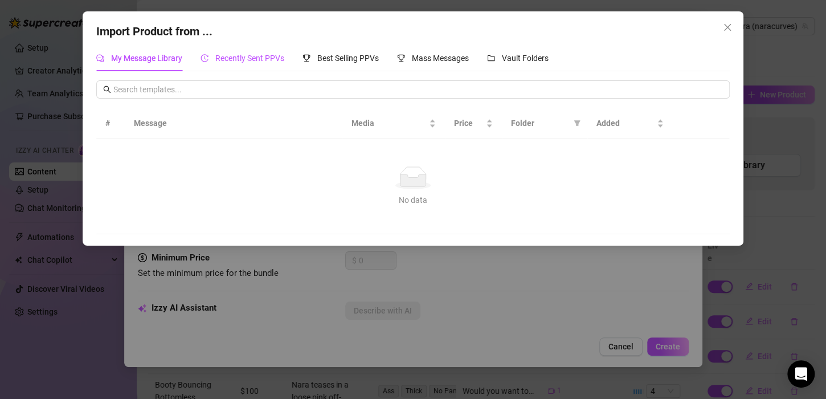
click at [274, 56] on span "Recently Sent PPVs" at bounding box center [249, 58] width 69 height 9
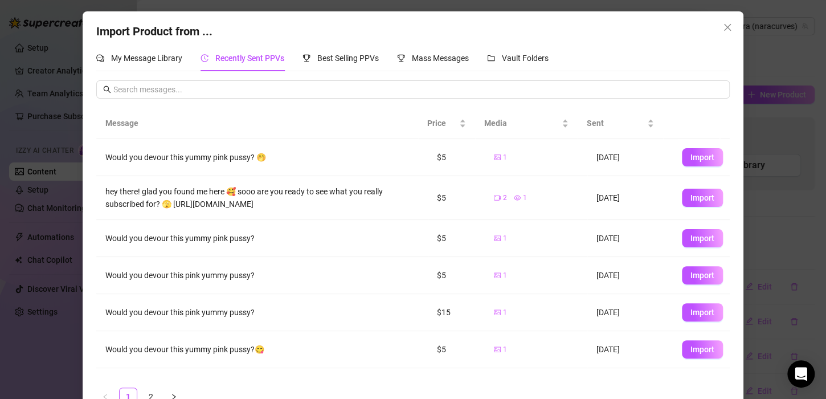
scroll to position [144, 0]
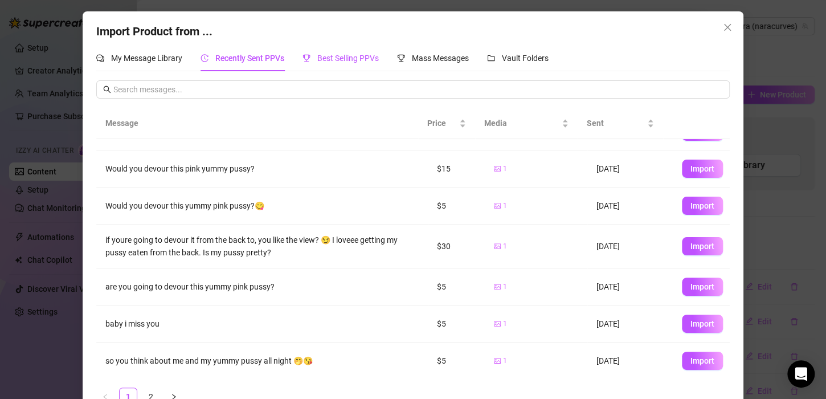
click at [359, 63] on div "Best Selling PPVs" at bounding box center [341, 58] width 76 height 13
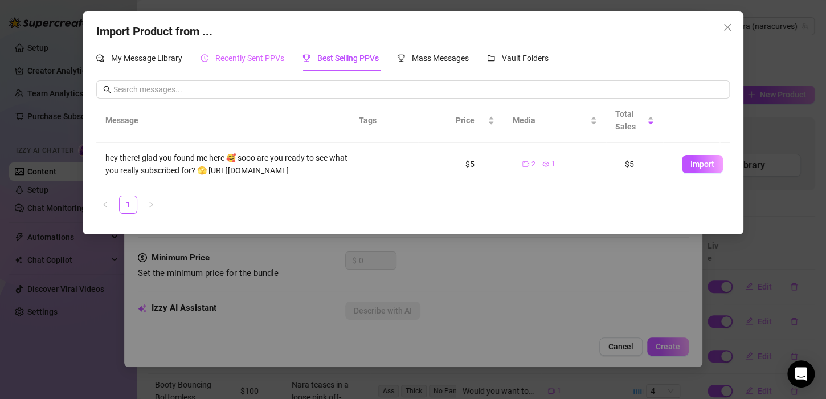
click at [271, 45] on div "Recently Sent PPVs" at bounding box center [243, 58] width 84 height 26
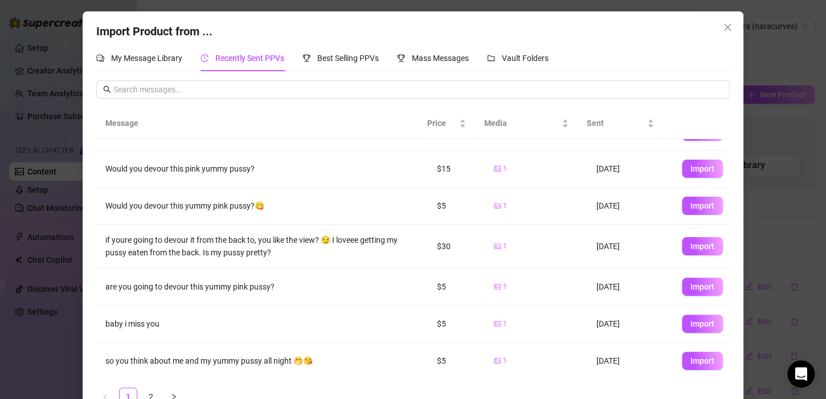
scroll to position [27, 0]
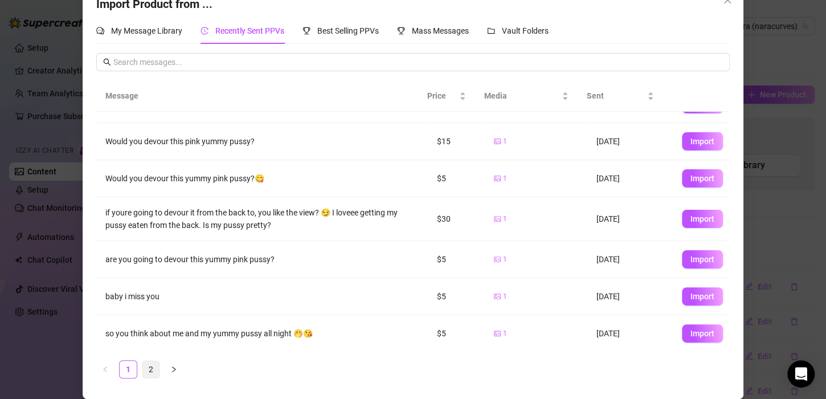
click at [145, 368] on link "2" at bounding box center [150, 369] width 17 height 17
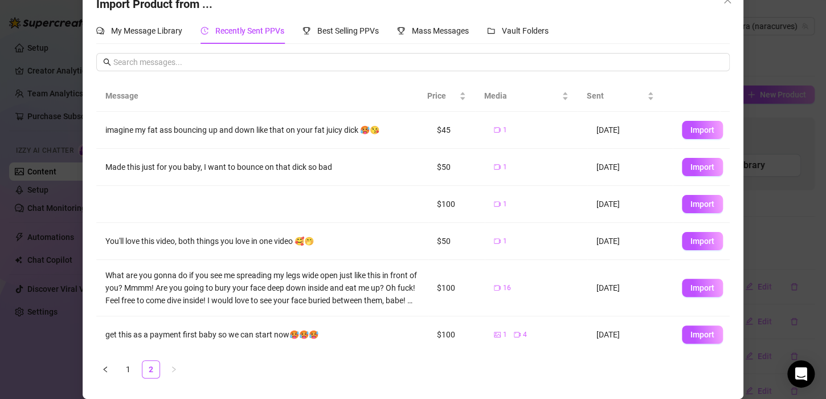
scroll to position [58, 0]
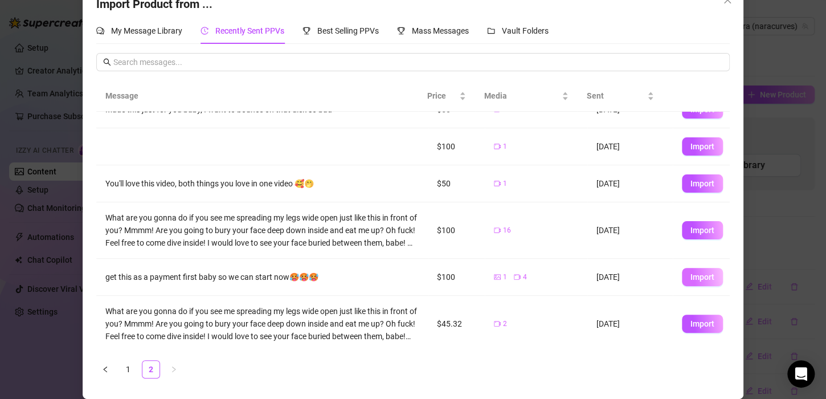
click at [684, 282] on button "Import" at bounding box center [702, 277] width 41 height 18
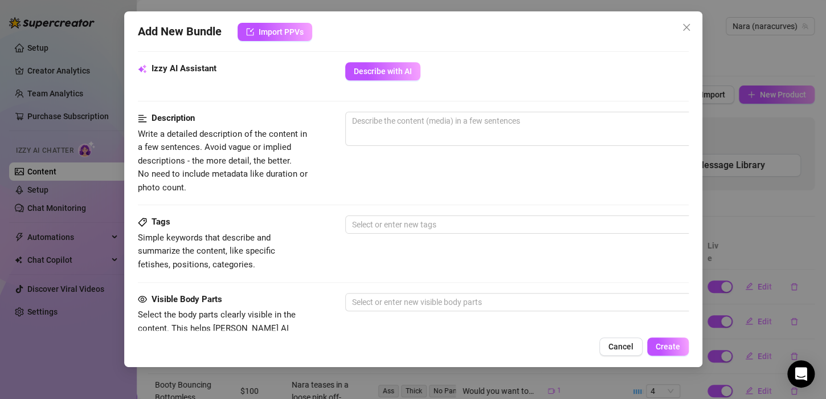
scroll to position [462, 0]
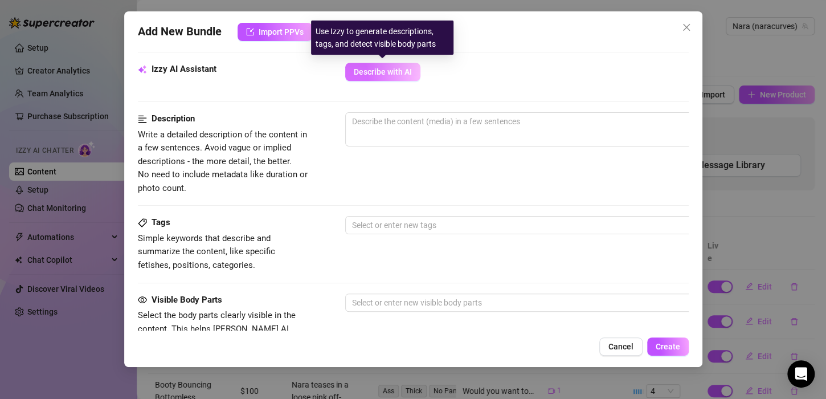
click at [389, 70] on span "Describe with AI" at bounding box center [383, 71] width 58 height 9
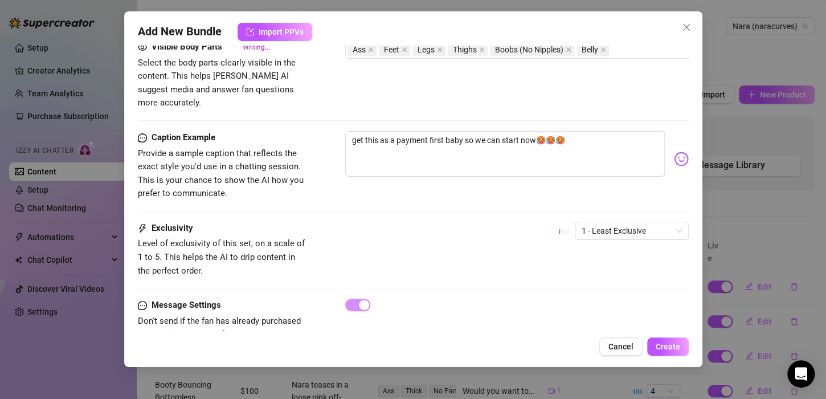
scroll to position [743, 0]
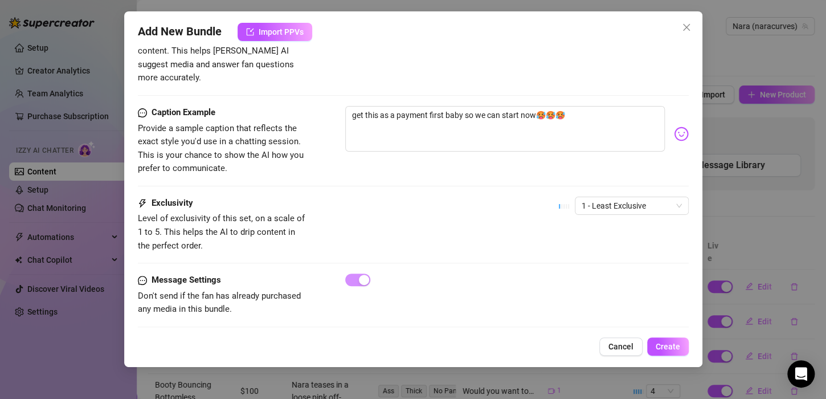
click at [660, 335] on div "Add New Bundle Import PPVs Account Nara (@naracurves) Name Name is for your int…" at bounding box center [413, 189] width 578 height 356
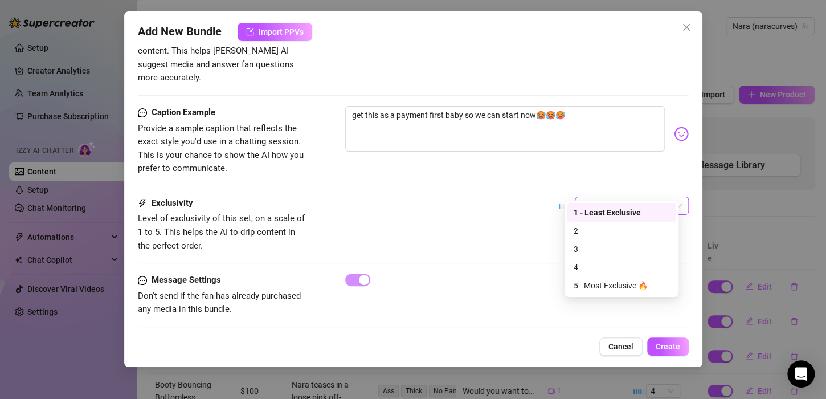
click at [640, 197] on span "1 - Least Exclusive" at bounding box center [632, 205] width 100 height 17
click at [625, 266] on div "4" at bounding box center [622, 267] width 96 height 13
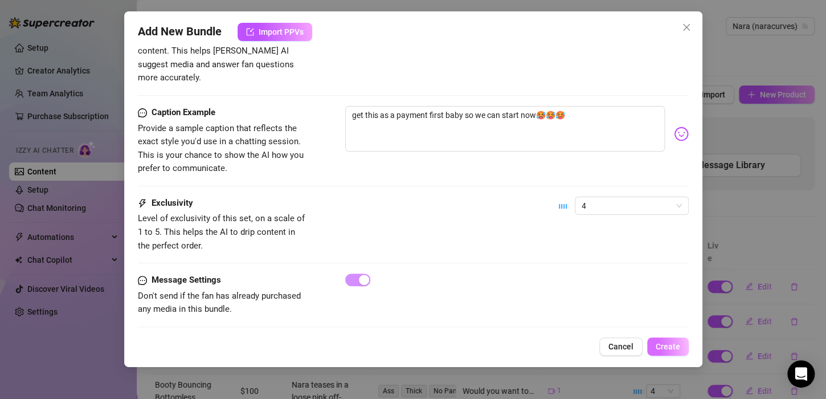
click at [665, 350] on span "Create" at bounding box center [668, 346] width 25 height 9
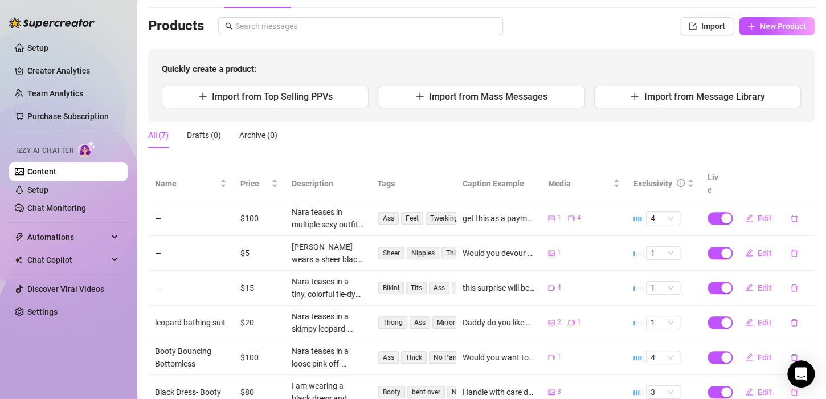
scroll to position [0, 0]
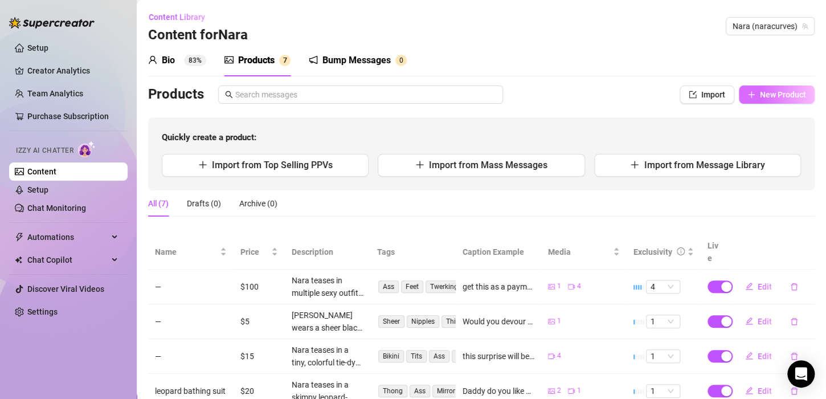
click at [748, 99] on span "button" at bounding box center [752, 94] width 8 height 9
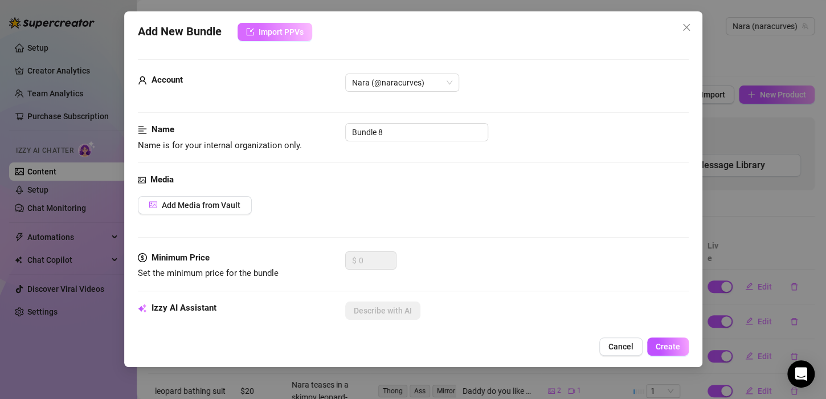
click at [283, 38] on button "Import PPVs" at bounding box center [275, 32] width 75 height 18
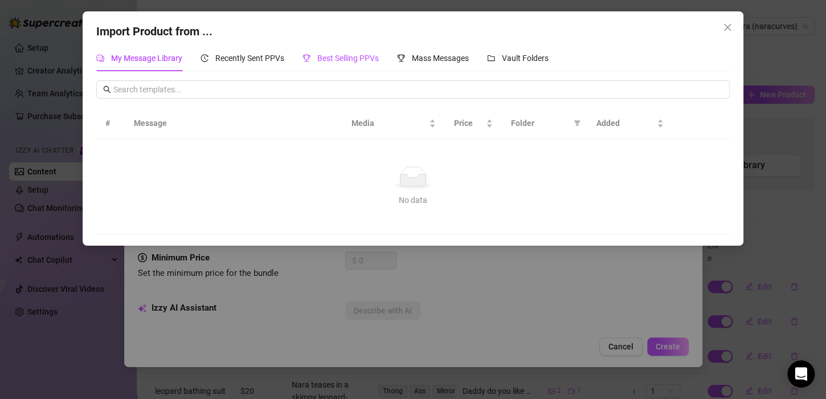
click at [339, 63] on div "Best Selling PPVs" at bounding box center [341, 58] width 76 height 13
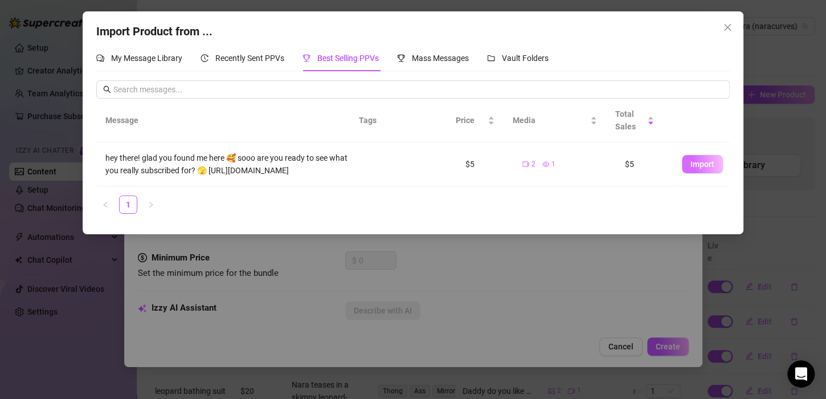
click at [702, 169] on span "Import" at bounding box center [703, 164] width 24 height 9
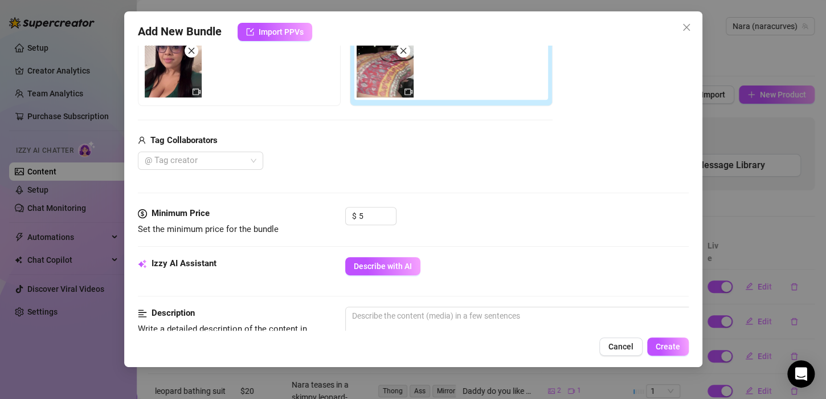
scroll to position [207, 0]
click at [691, 35] on button "Close" at bounding box center [687, 27] width 18 height 18
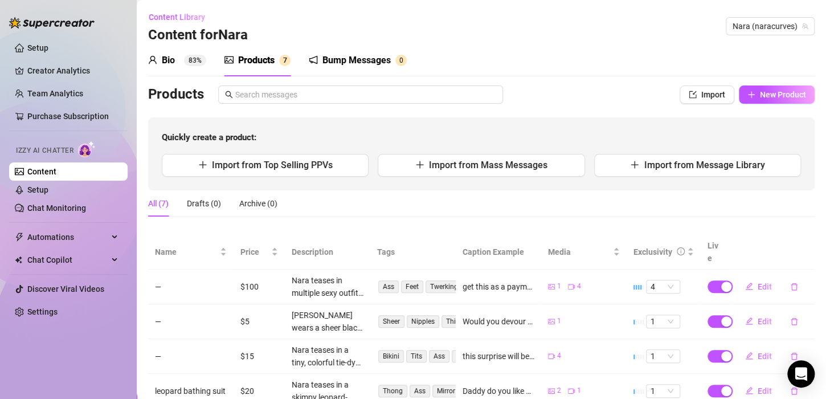
scroll to position [46, 0]
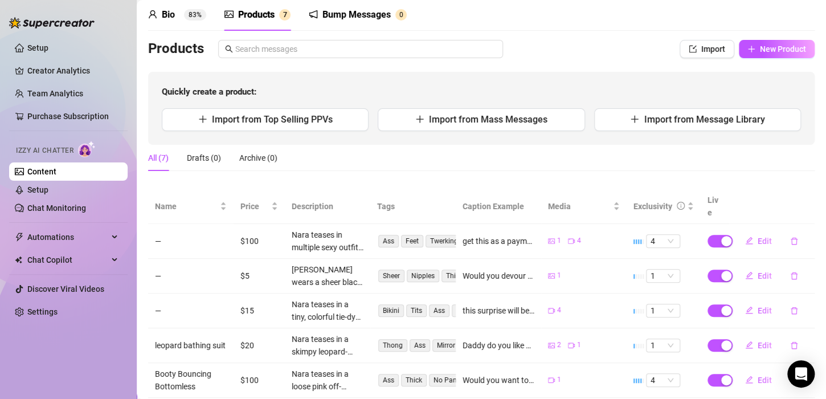
click at [781, 35] on div "Bio 83% Products 7 Bump Messages 0 Bio Import Bio from other creator Personal I…" at bounding box center [481, 233] width 667 height 468
